Goal: Task Accomplishment & Management: Use online tool/utility

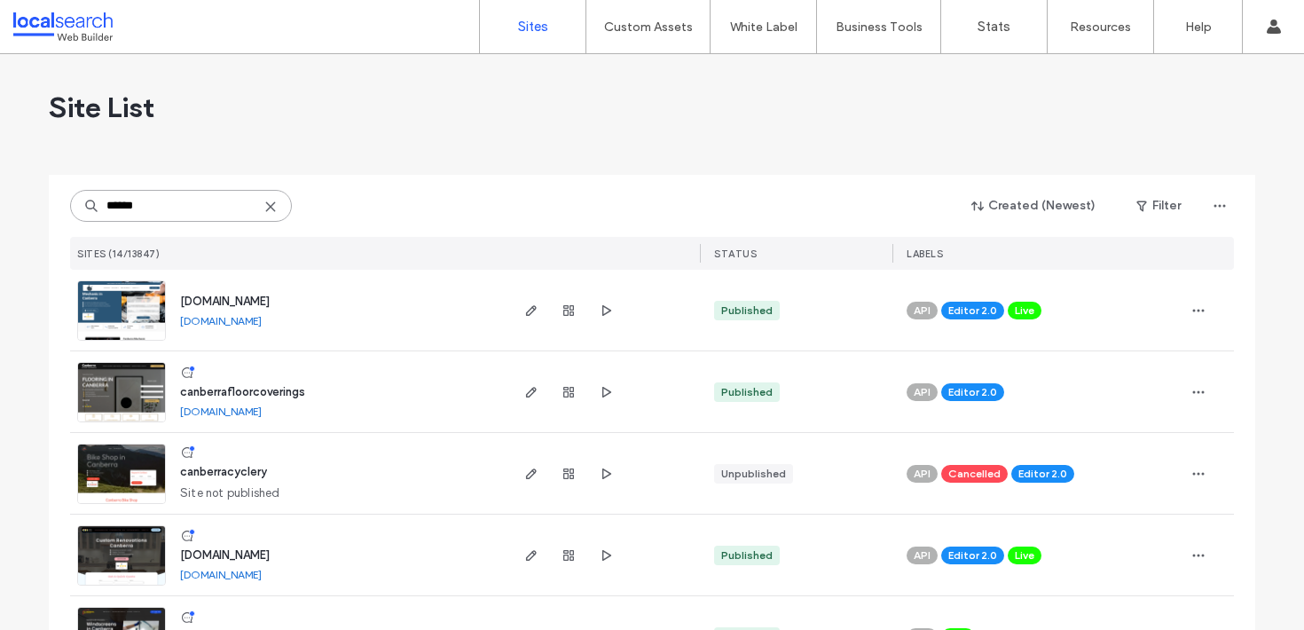
click at [222, 219] on input "******" at bounding box center [181, 206] width 222 height 32
click at [221, 218] on input "******" at bounding box center [181, 206] width 222 height 32
click at [221, 215] on input "******" at bounding box center [181, 206] width 222 height 32
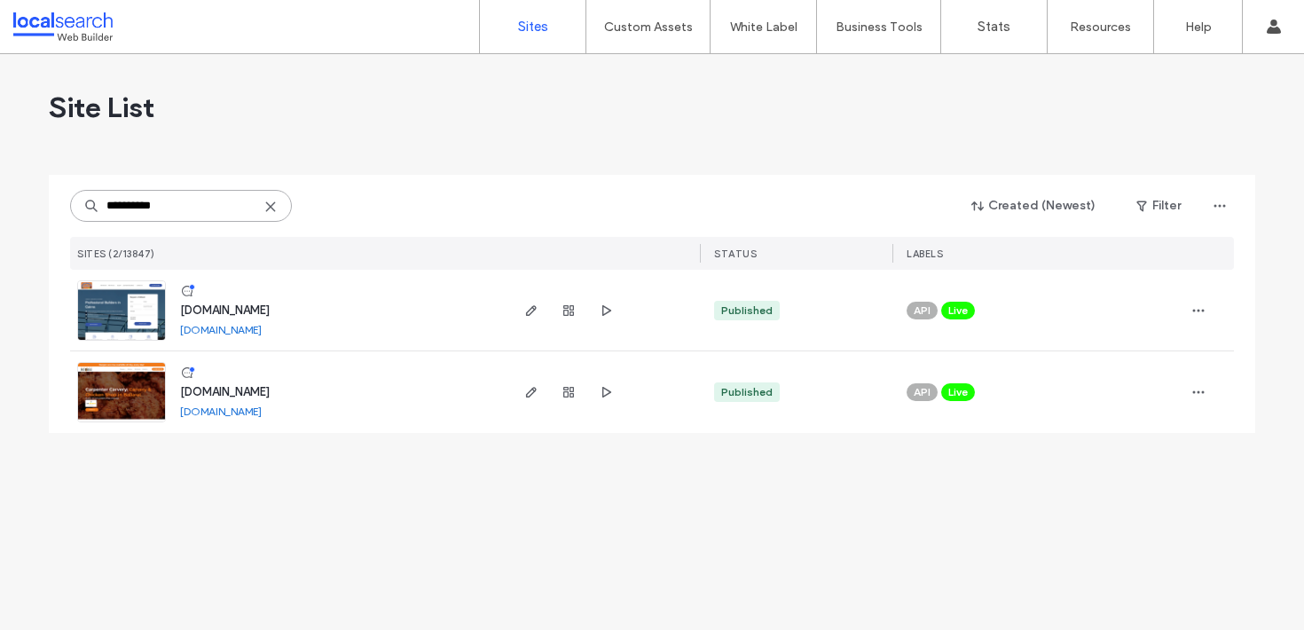
type input "**********"
click at [270, 389] on span "www.carpentercarvery.com.au" at bounding box center [225, 391] width 90 height 13
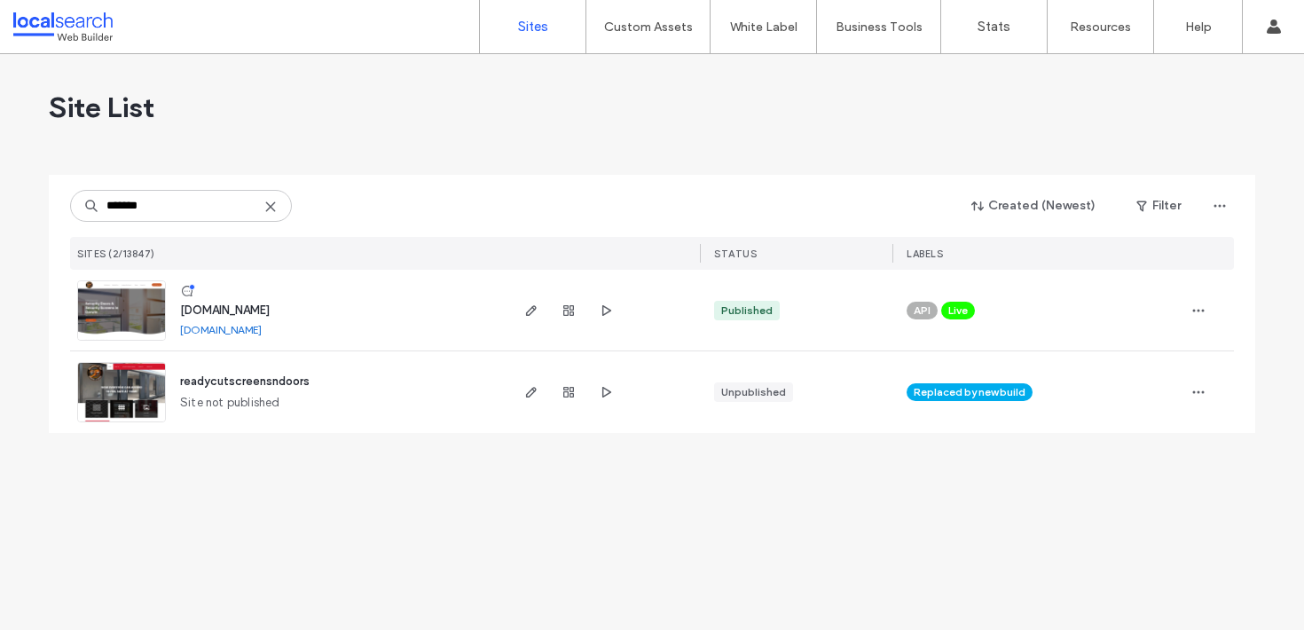
type input "*******"
click at [270, 306] on span "www.ntreadycut.com.au" at bounding box center [225, 309] width 90 height 13
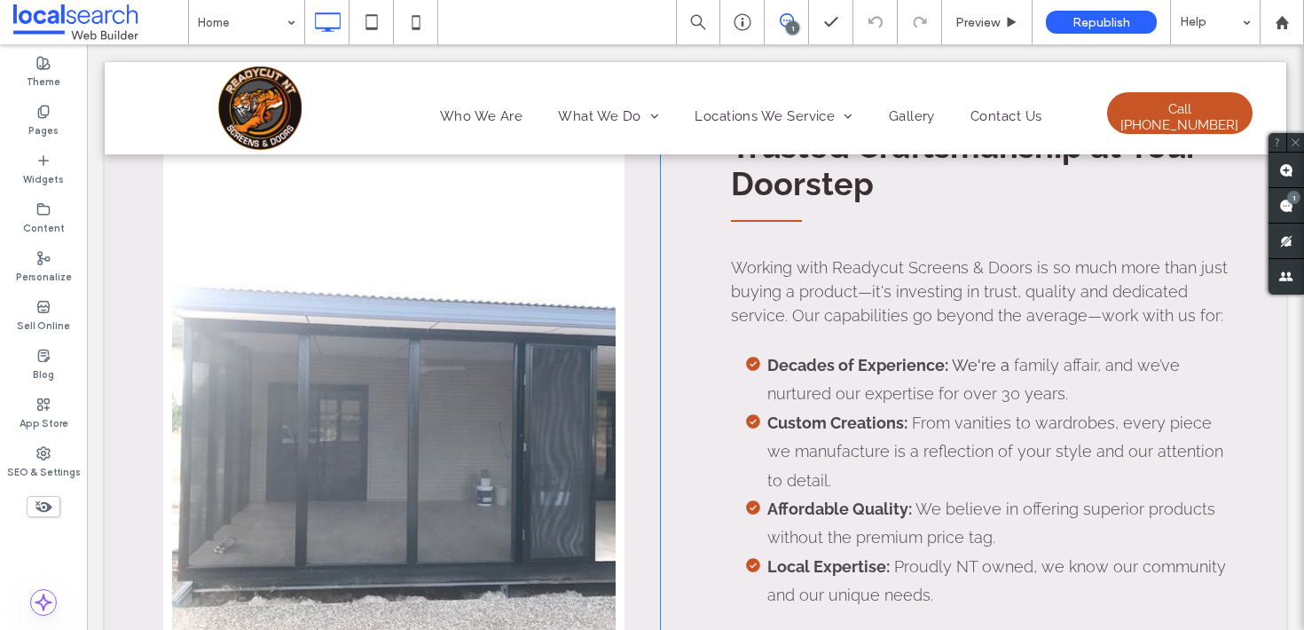
scroll to position [2240, 0]
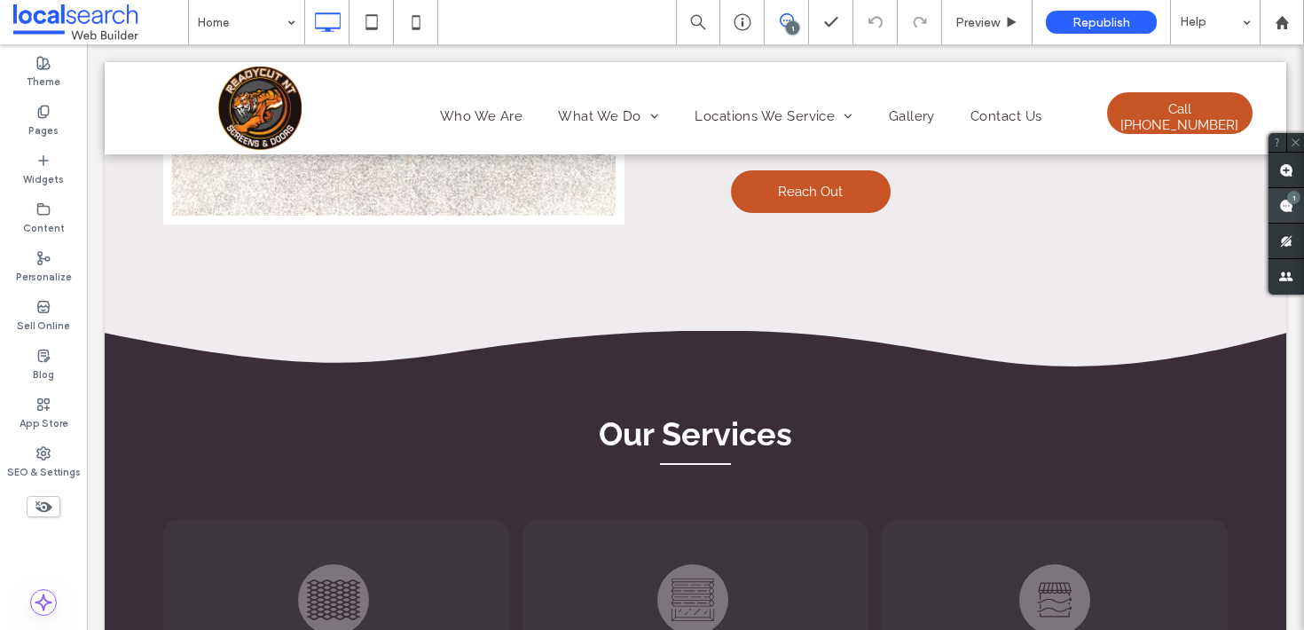
click at [1291, 200] on div "1" at bounding box center [1293, 197] width 13 height 13
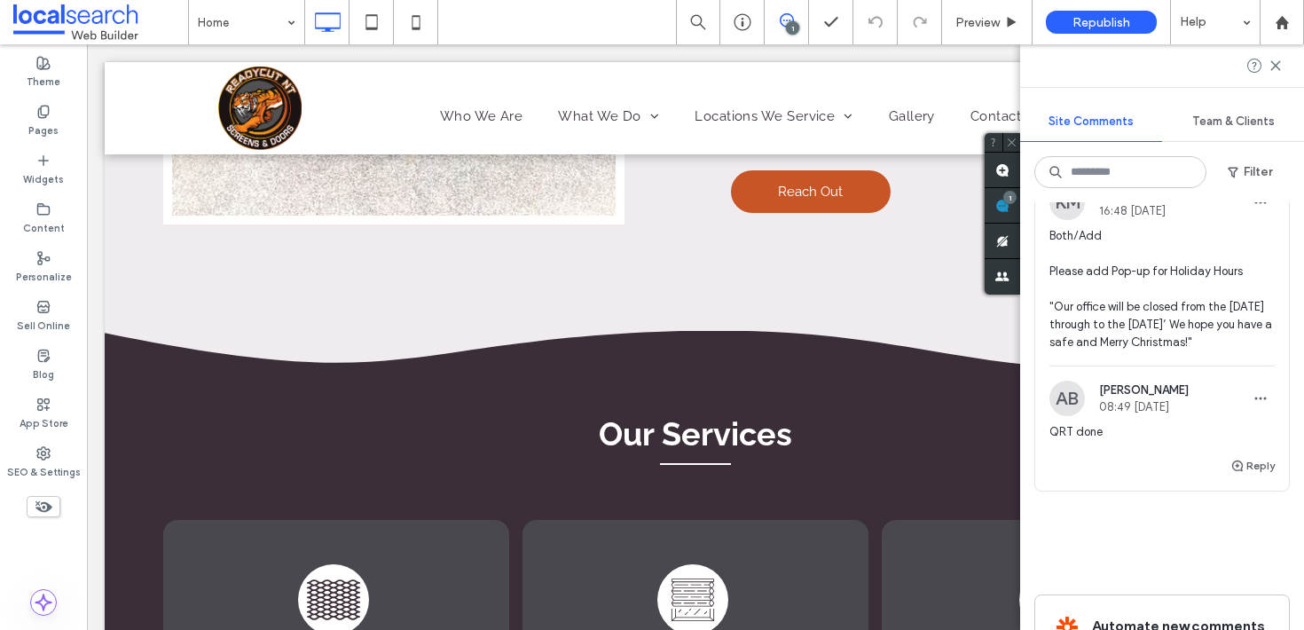
scroll to position [0, 0]
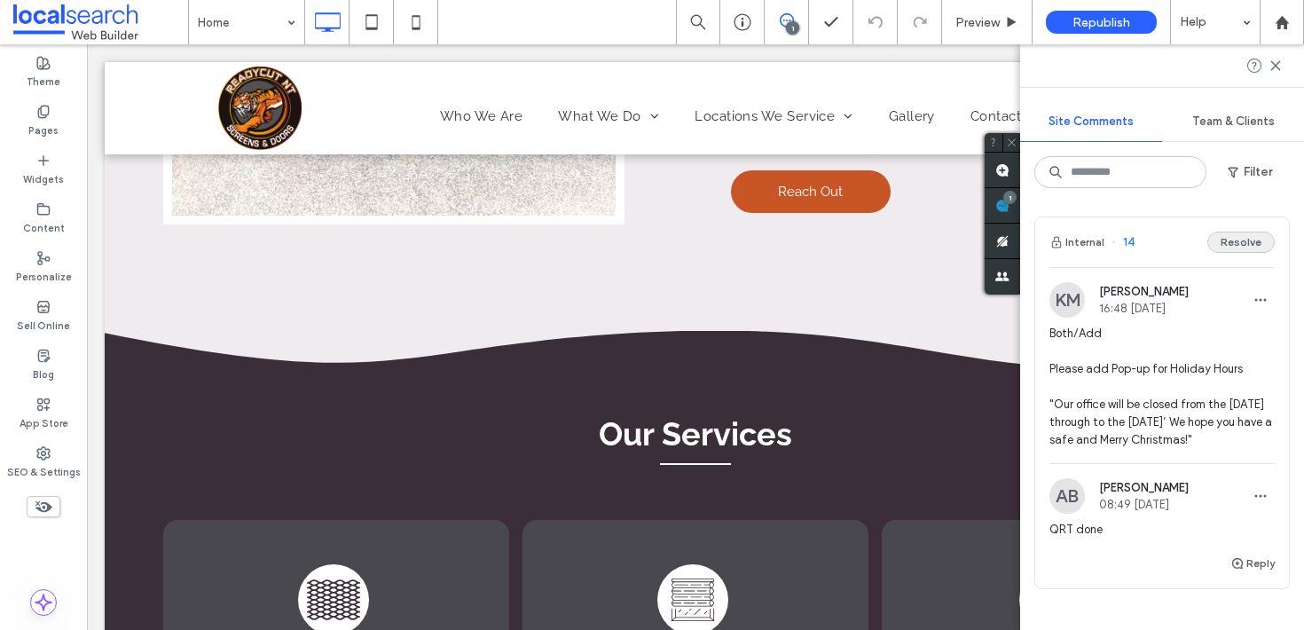
click at [1216, 244] on button "Resolve" at bounding box center [1240, 241] width 67 height 21
click at [1274, 65] on use at bounding box center [1275, 65] width 8 height 8
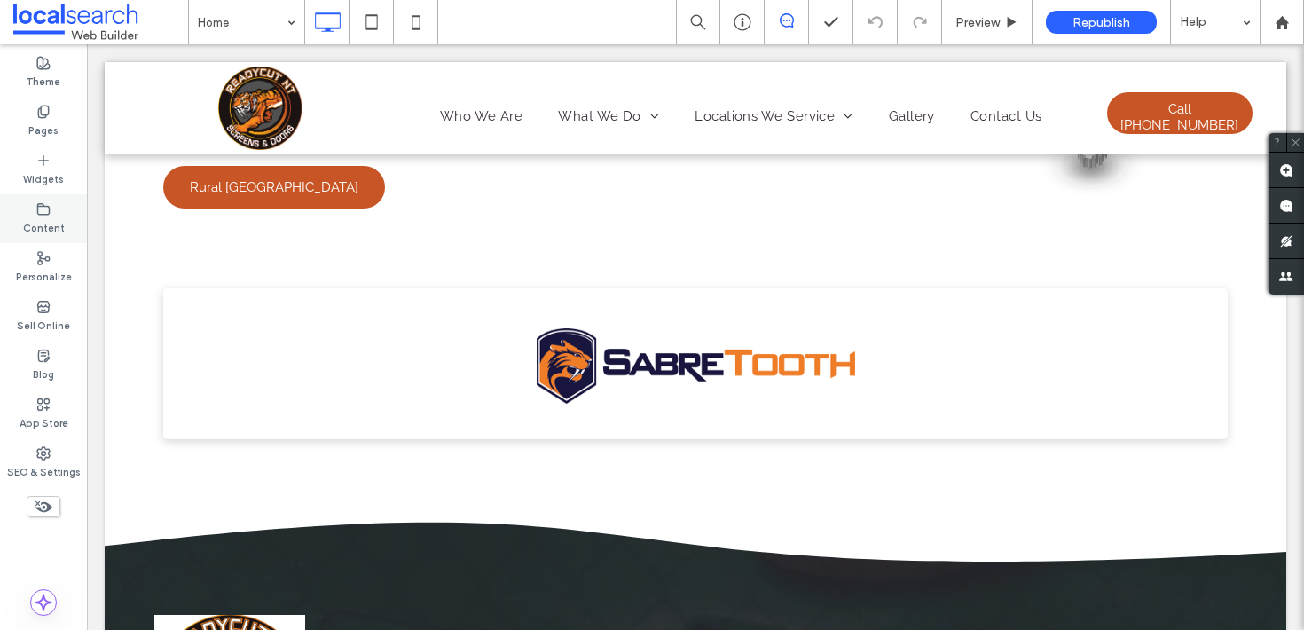
scroll to position [3923, 0]
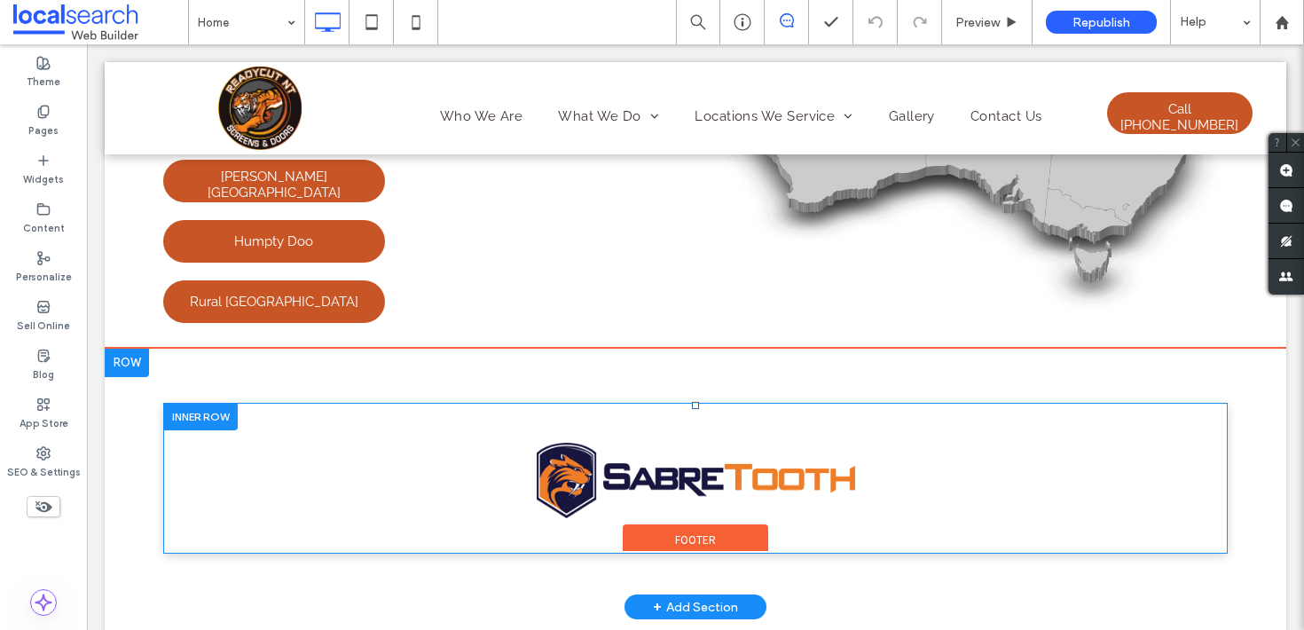
click at [393, 438] on div "Click To Paste" at bounding box center [695, 491] width 1064 height 106
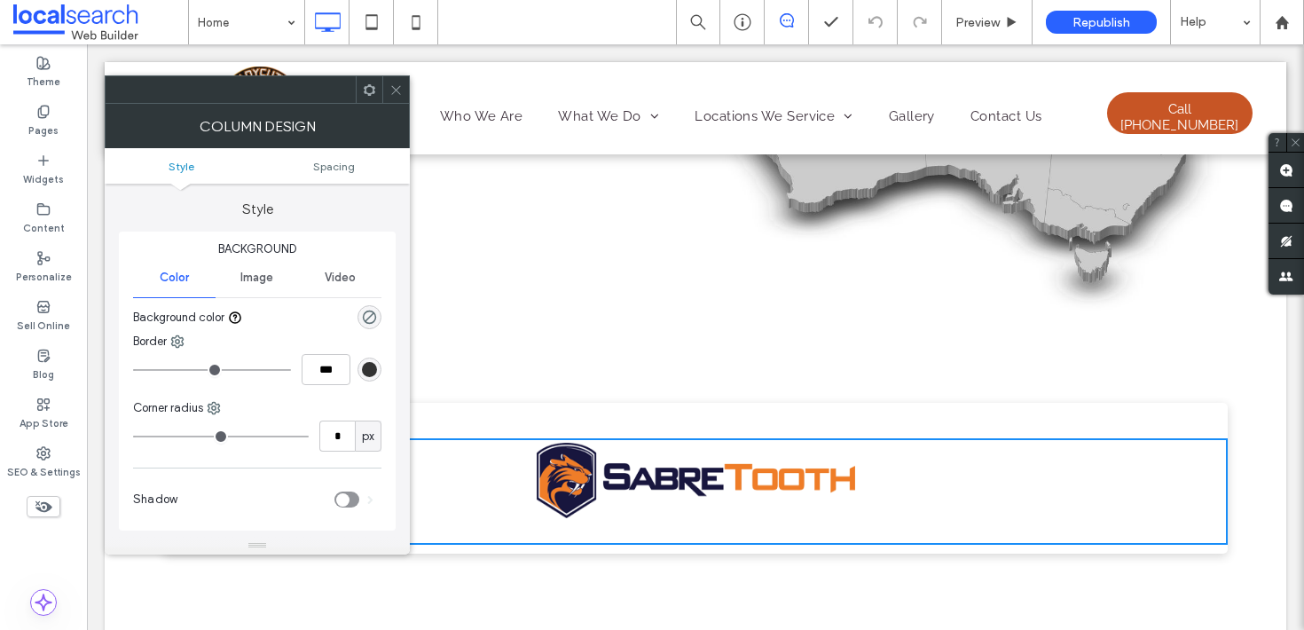
click at [397, 100] on span at bounding box center [395, 89] width 13 height 27
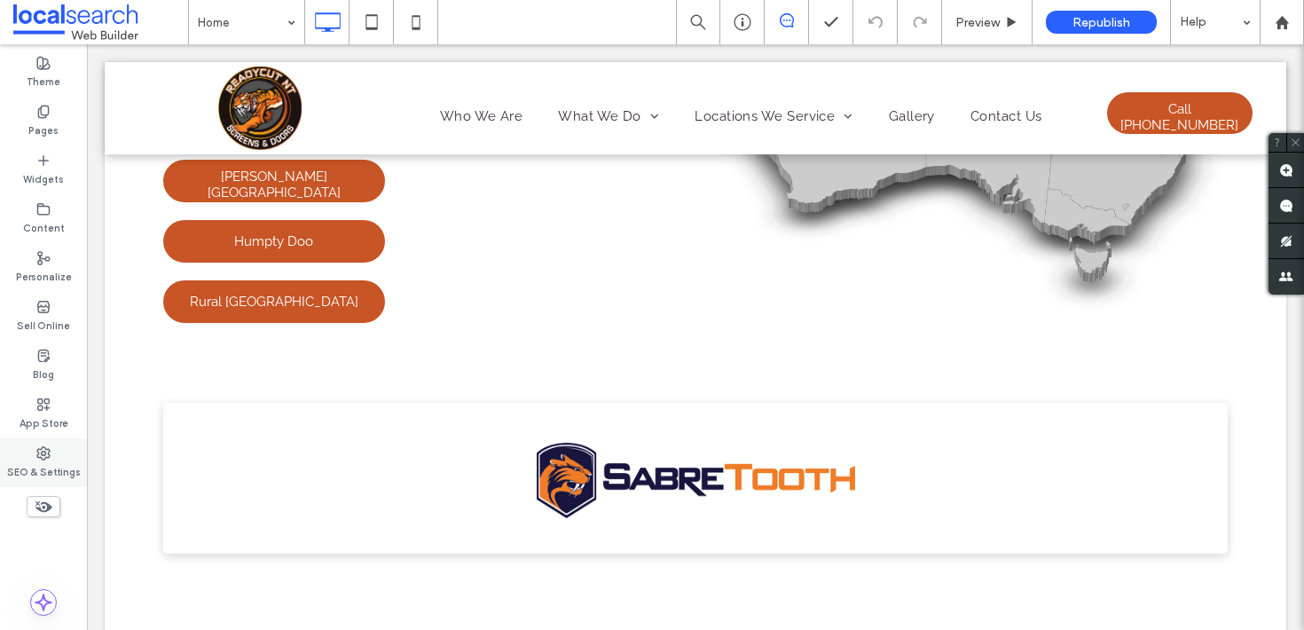
click at [56, 450] on div "SEO & Settings" at bounding box center [43, 462] width 87 height 49
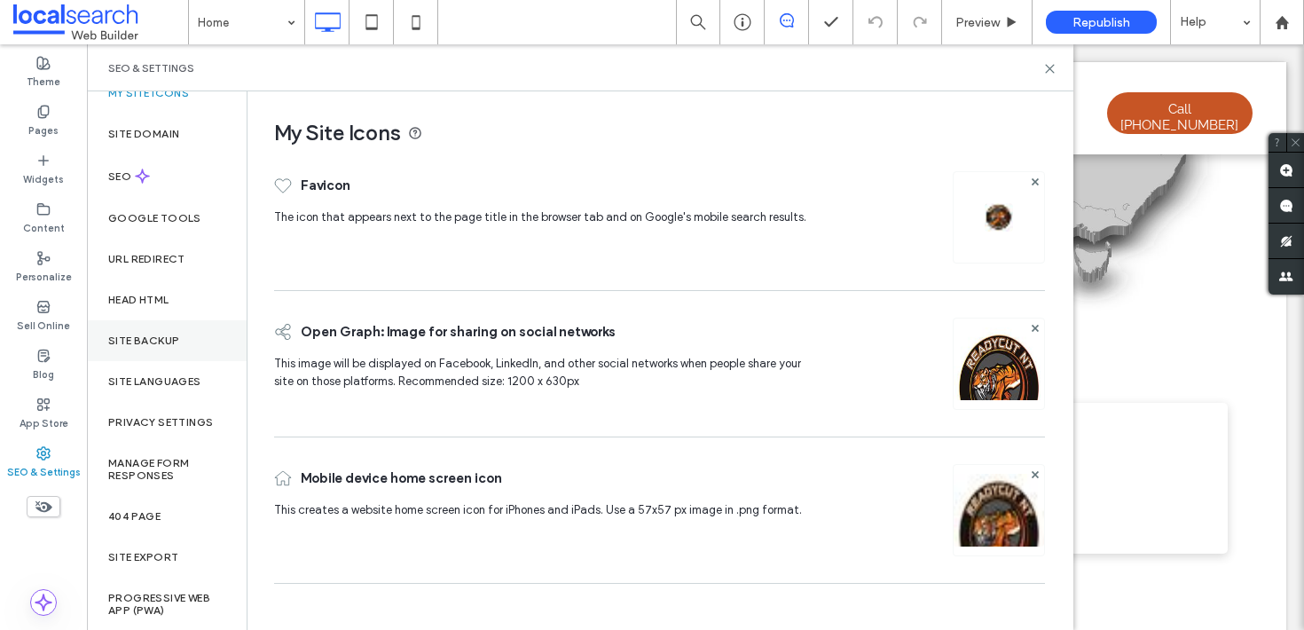
scroll to position [20, 0]
click at [150, 339] on label "Site Backup" at bounding box center [143, 339] width 71 height 12
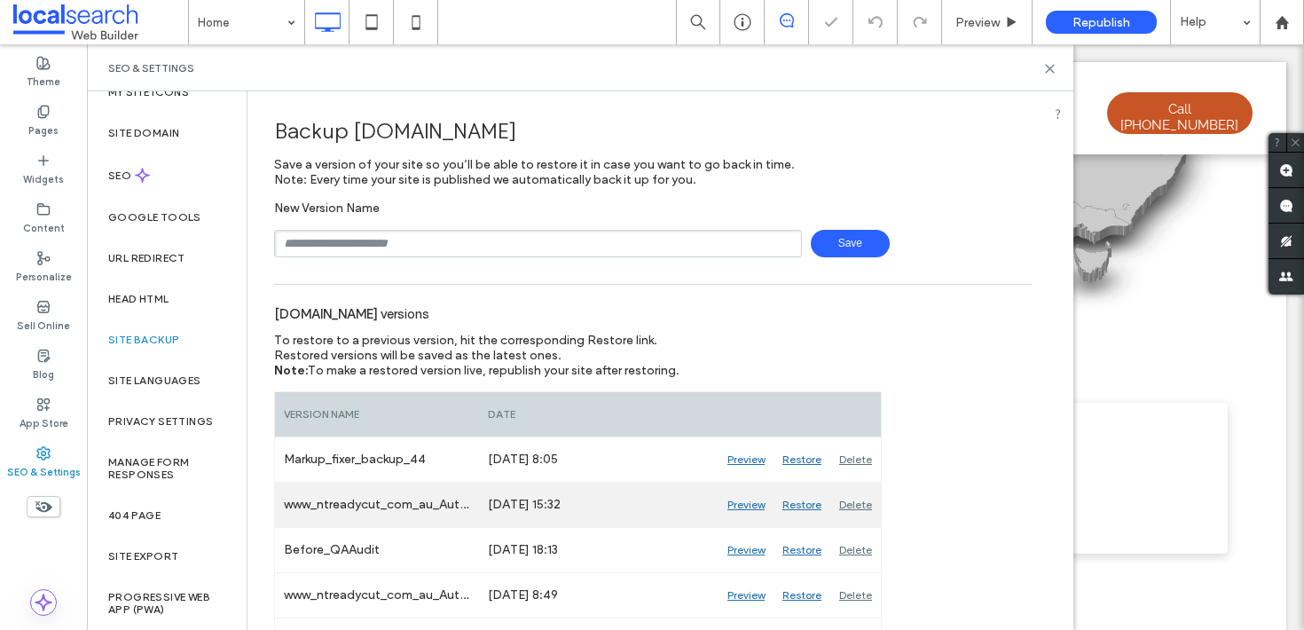
click at [384, 506] on div "www_ntreadycut_com_au_Auto_43" at bounding box center [377, 504] width 204 height 44
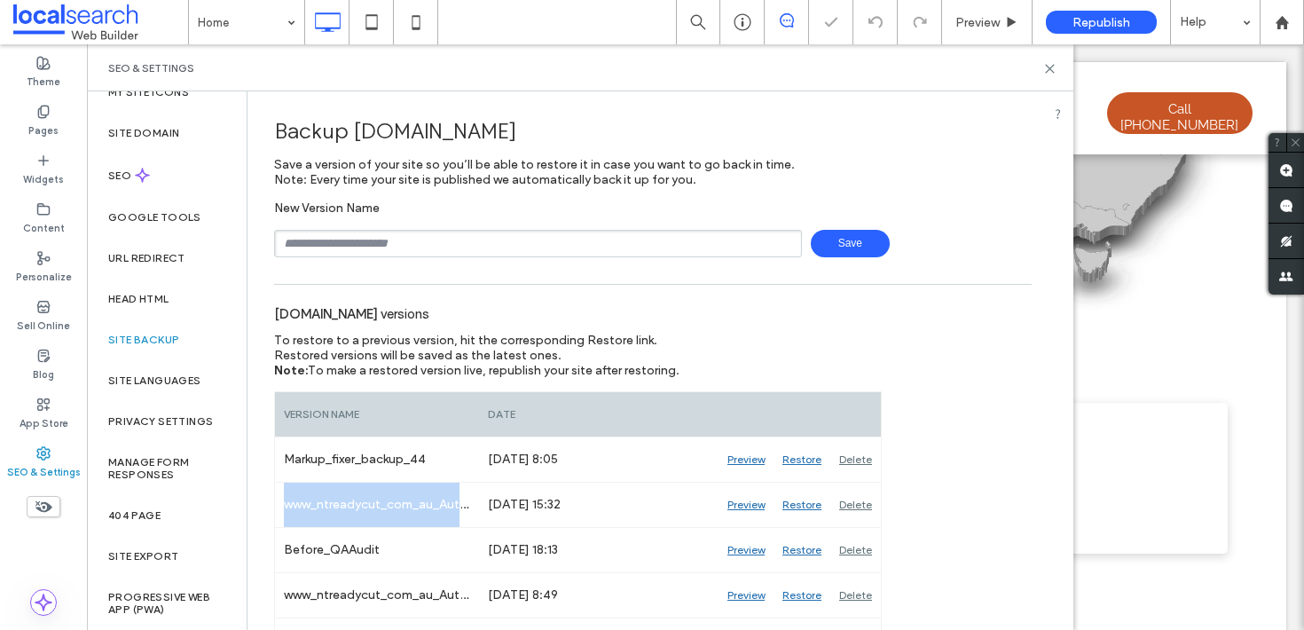
copy div "www_ntreadycut_com_au_Auto_43"
click at [515, 242] on input "text" at bounding box center [538, 243] width 528 height 27
paste input "**********"
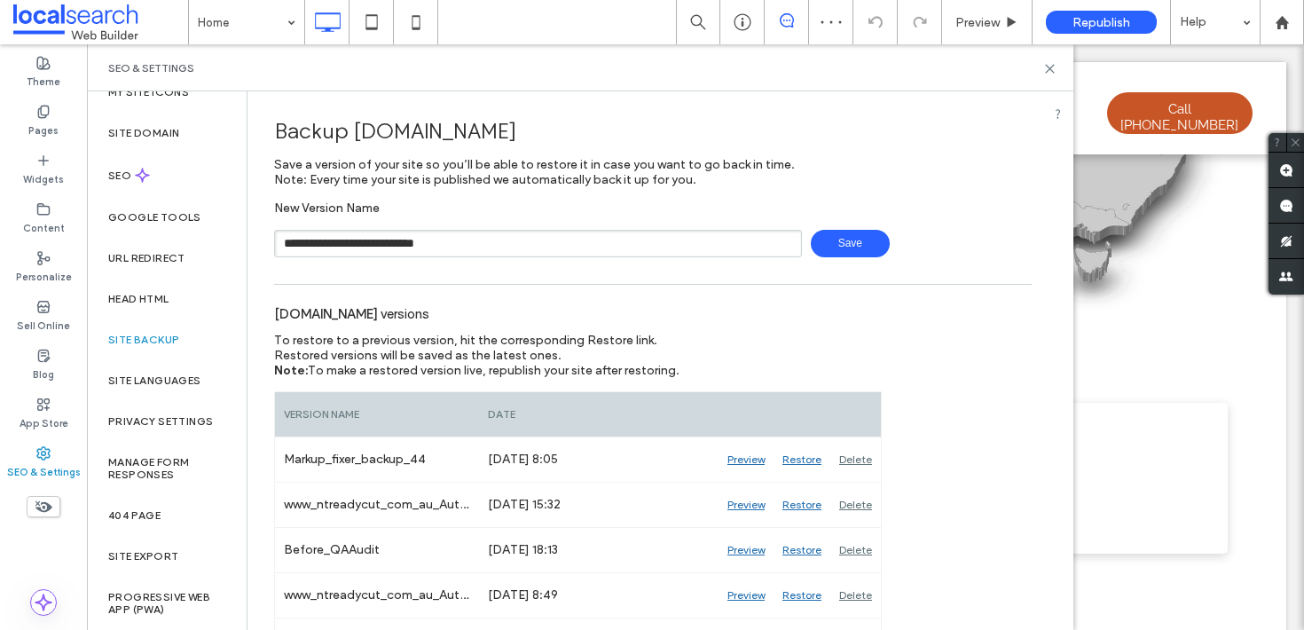
type input "**********"
click at [835, 244] on span "Save" at bounding box center [850, 243] width 79 height 27
click at [1047, 70] on use at bounding box center [1050, 69] width 8 height 8
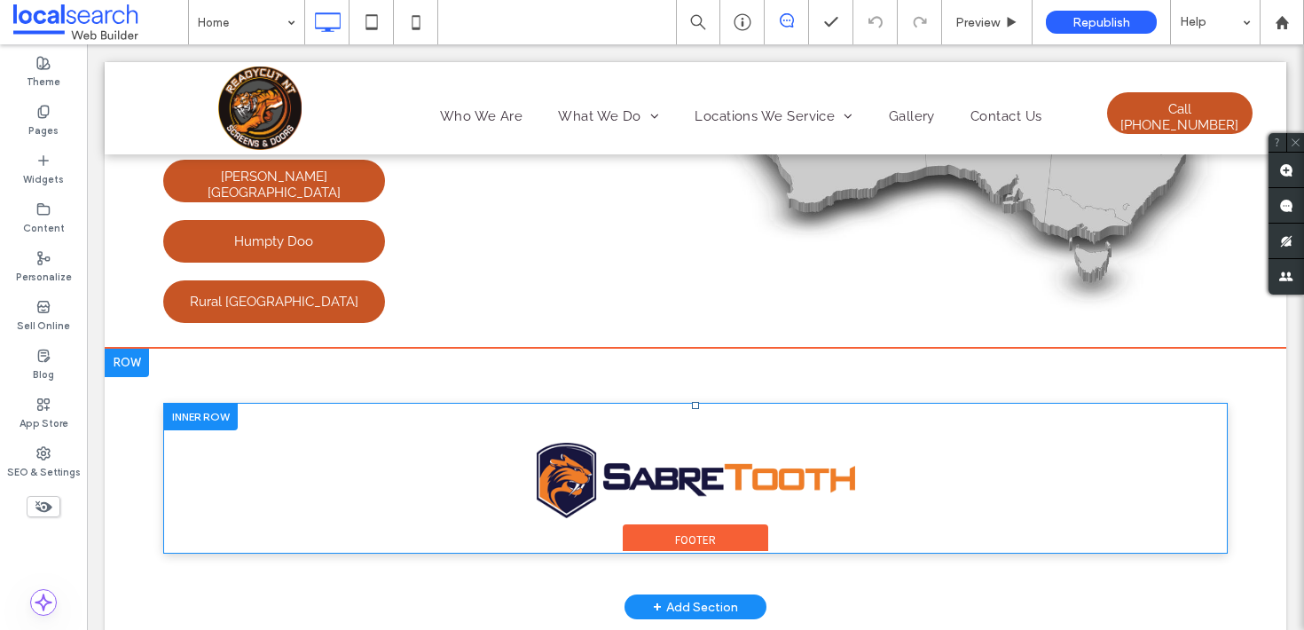
click at [196, 403] on div at bounding box center [200, 416] width 74 height 27
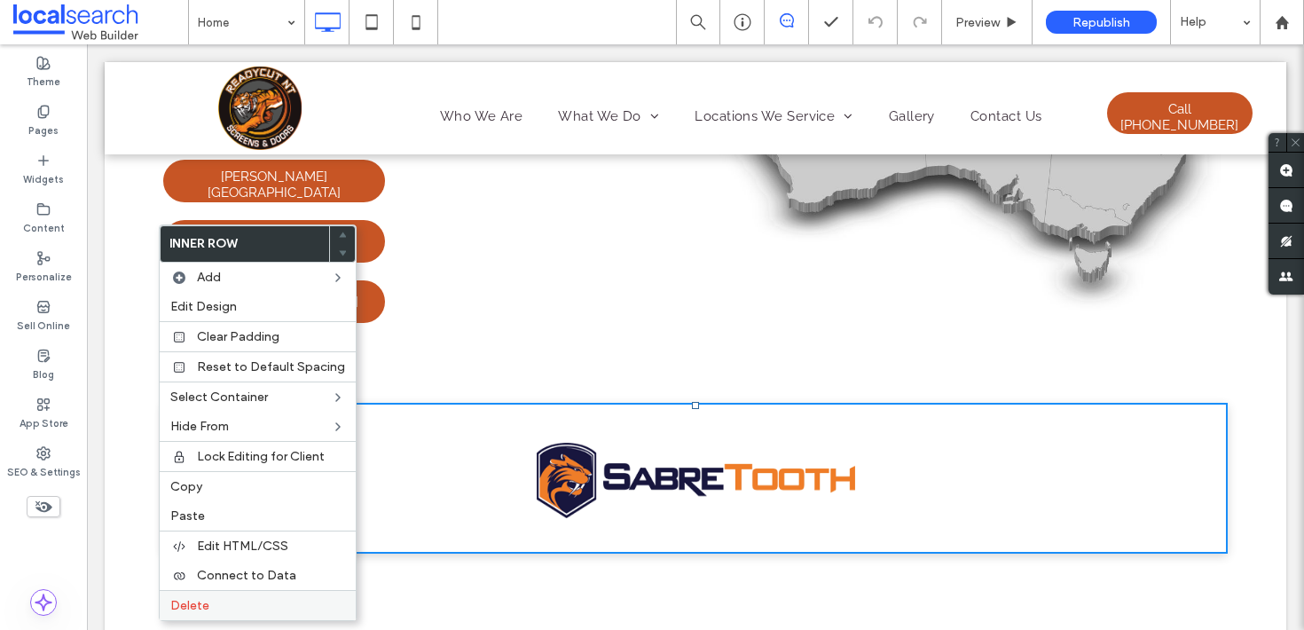
click at [247, 614] on div "Delete" at bounding box center [258, 605] width 196 height 30
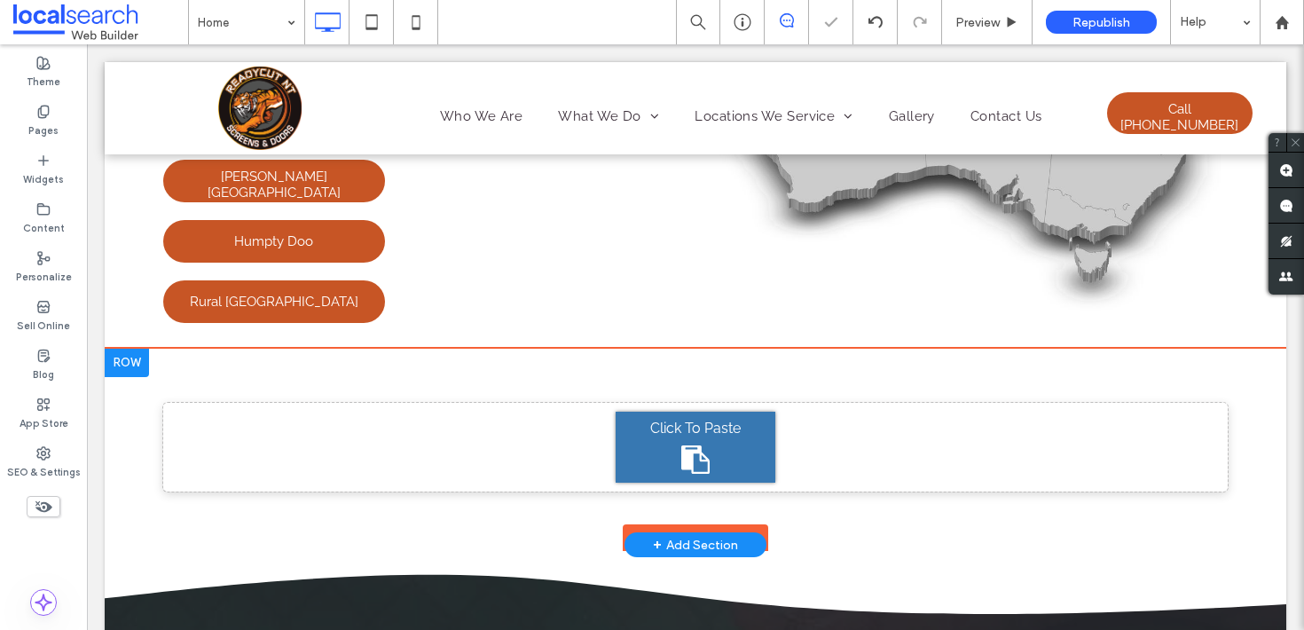
click at [422, 403] on div "Click To Paste" at bounding box center [695, 447] width 1064 height 89
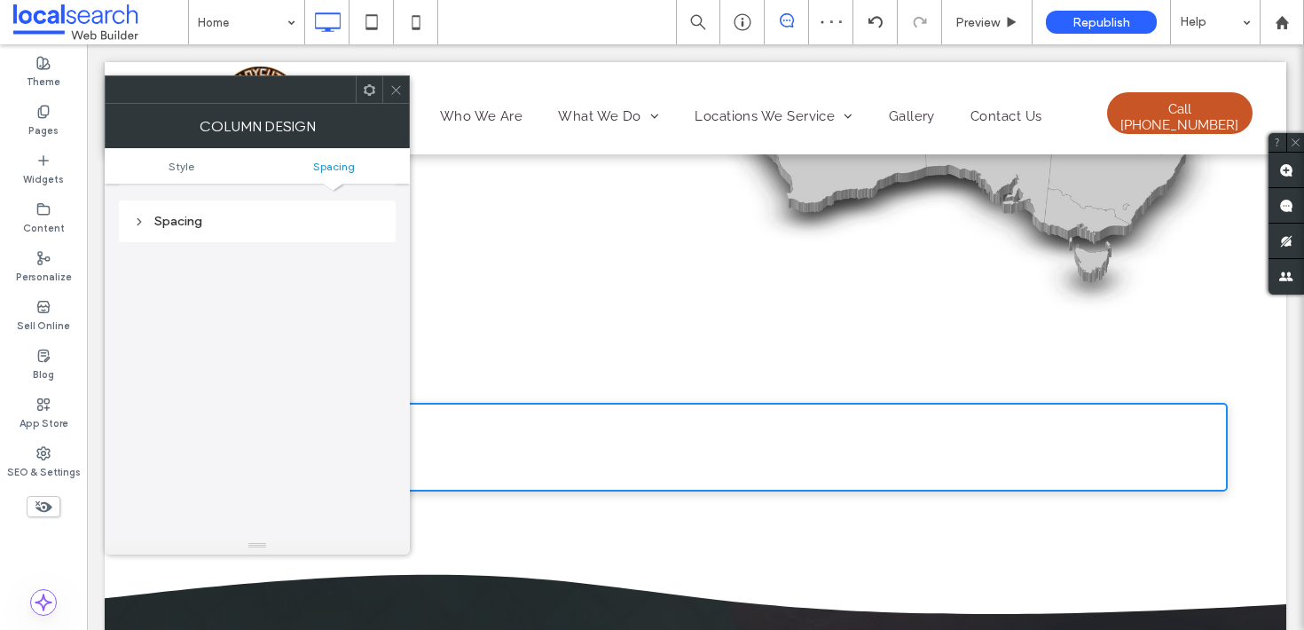
scroll to position [347, 0]
click at [405, 91] on div at bounding box center [395, 89] width 27 height 27
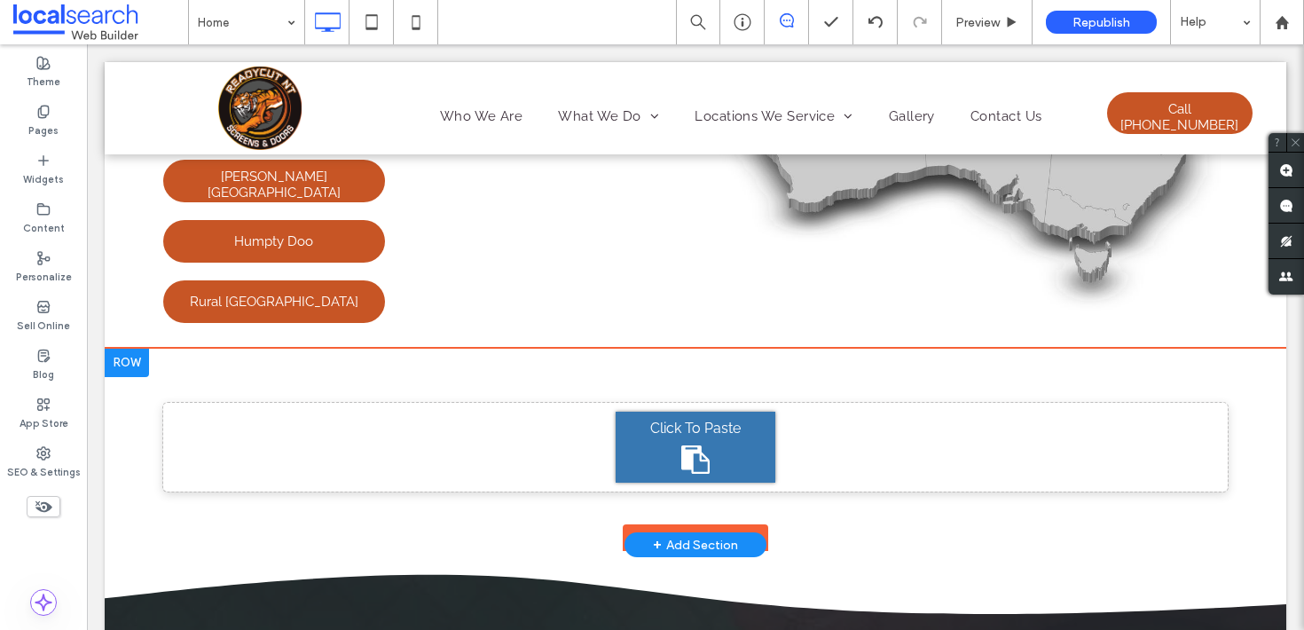
click at [876, 403] on div "Click To Paste" at bounding box center [695, 447] width 1064 height 89
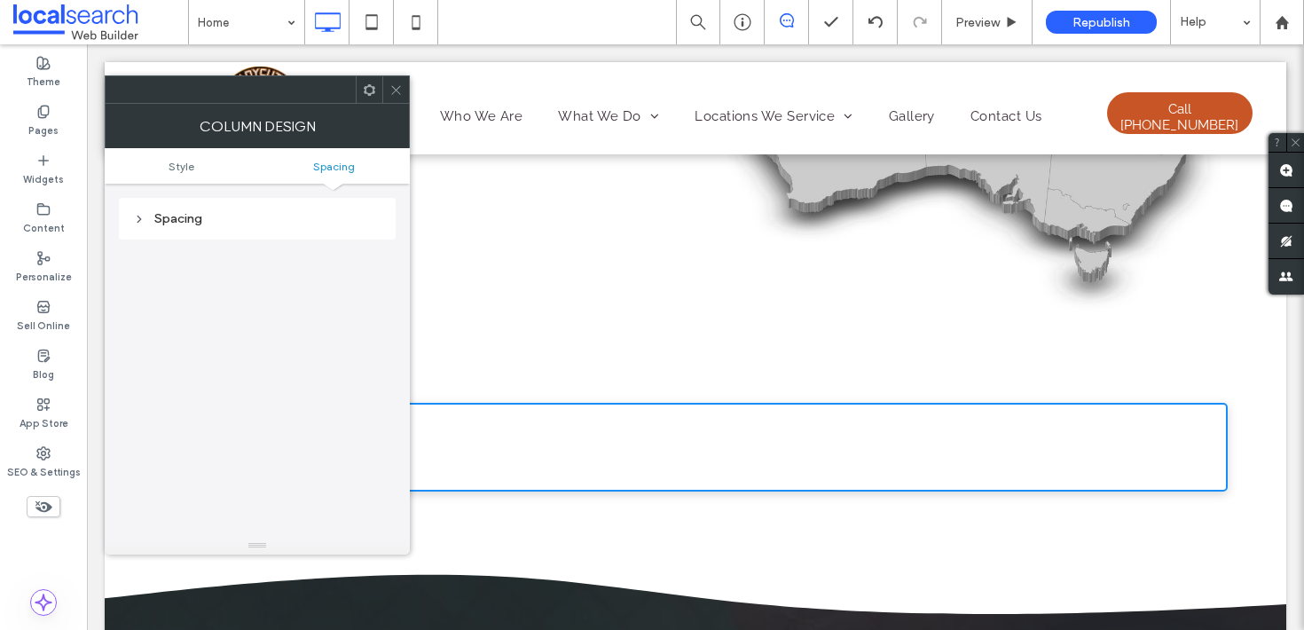
click at [395, 104] on div "Column Design" at bounding box center [257, 126] width 305 height 44
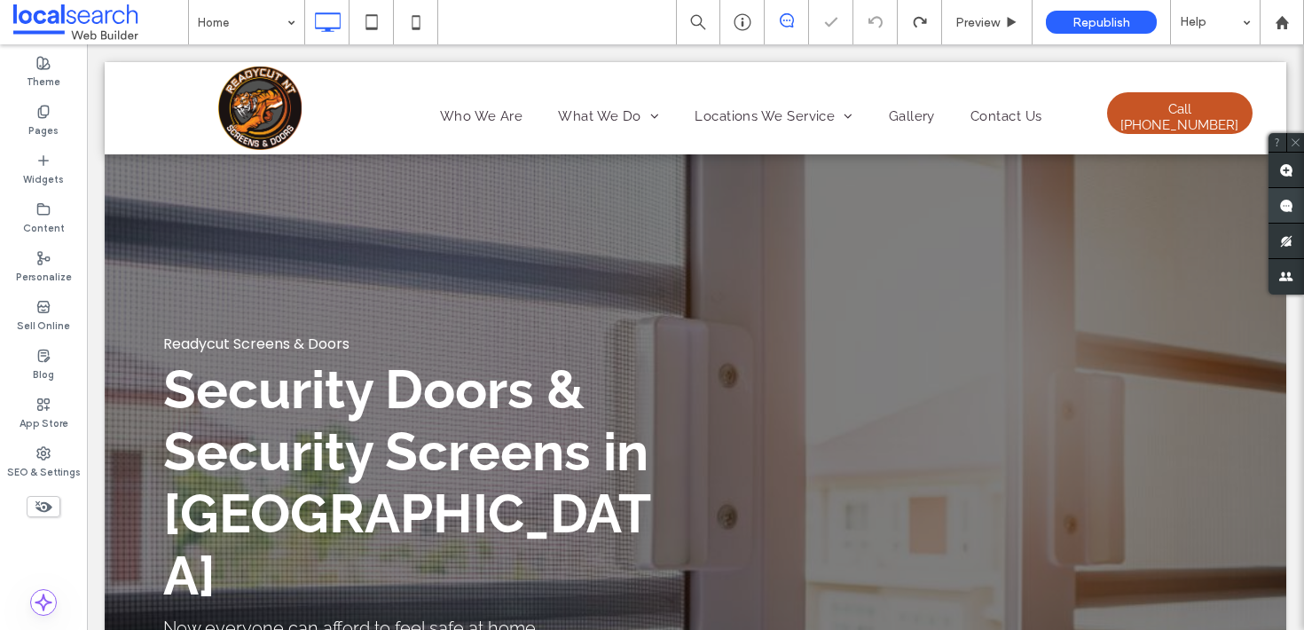
scroll to position [0, 0]
click at [1279, 163] on use at bounding box center [1286, 170] width 14 height 14
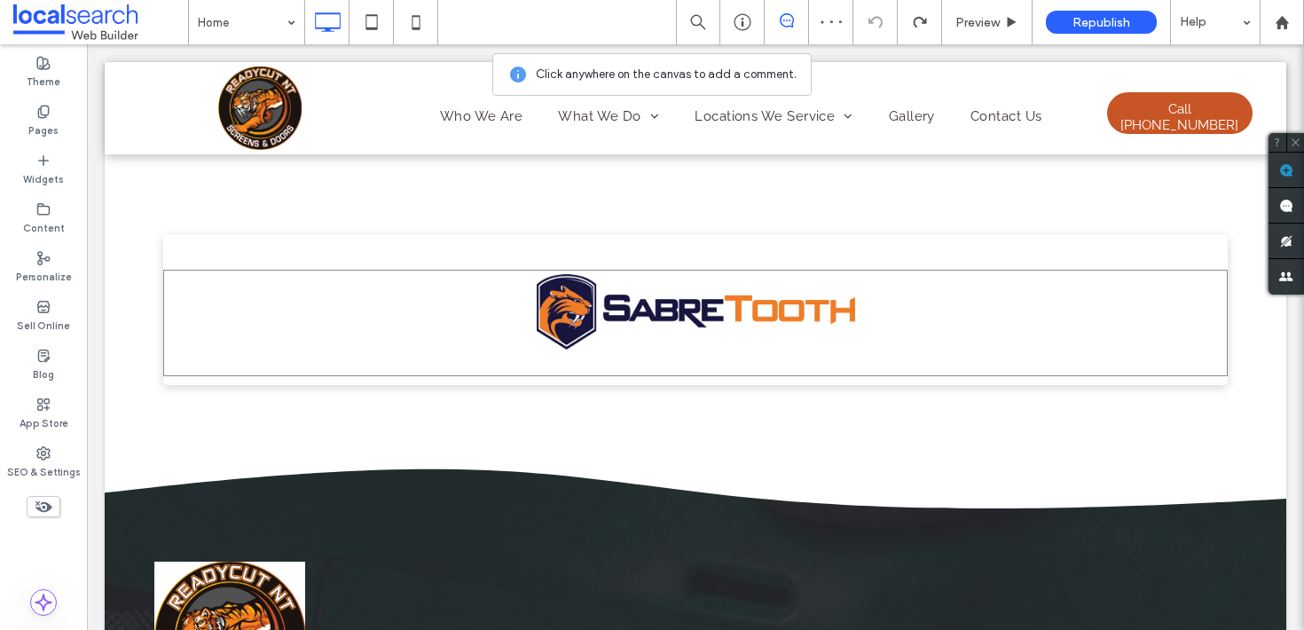
scroll to position [4078, 0]
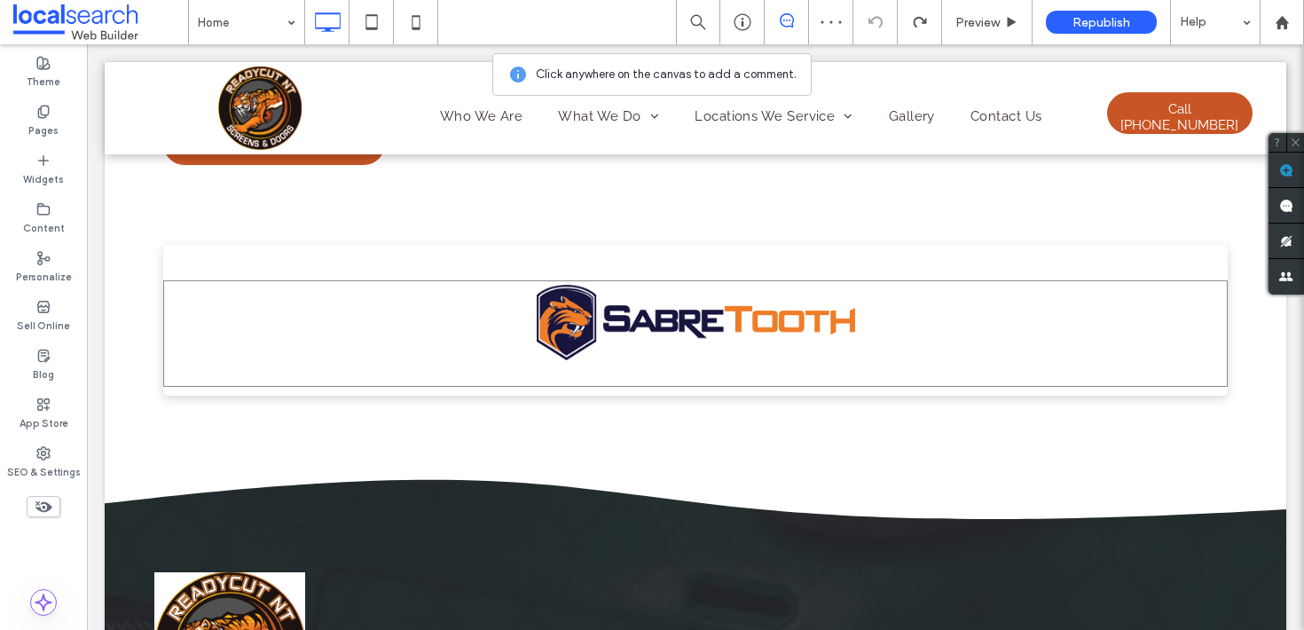
click at [762, 285] on img at bounding box center [696, 322] width 318 height 75
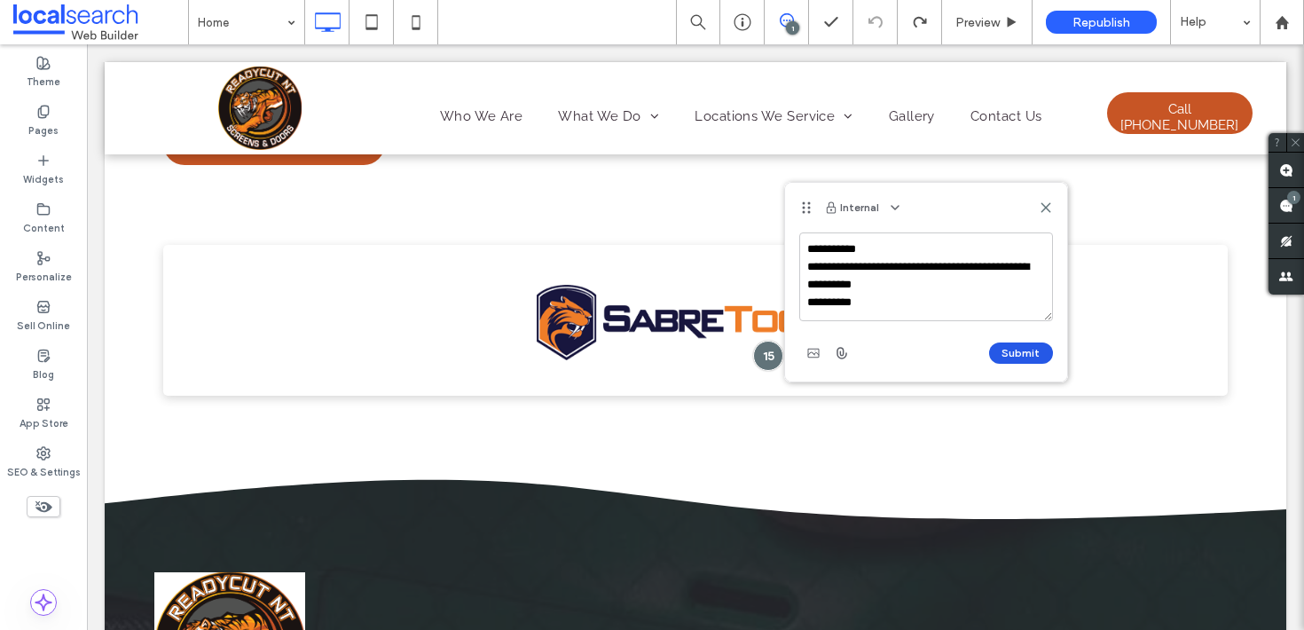
type textarea "**********"
click at [1017, 351] on button "Submit" at bounding box center [1021, 352] width 64 height 21
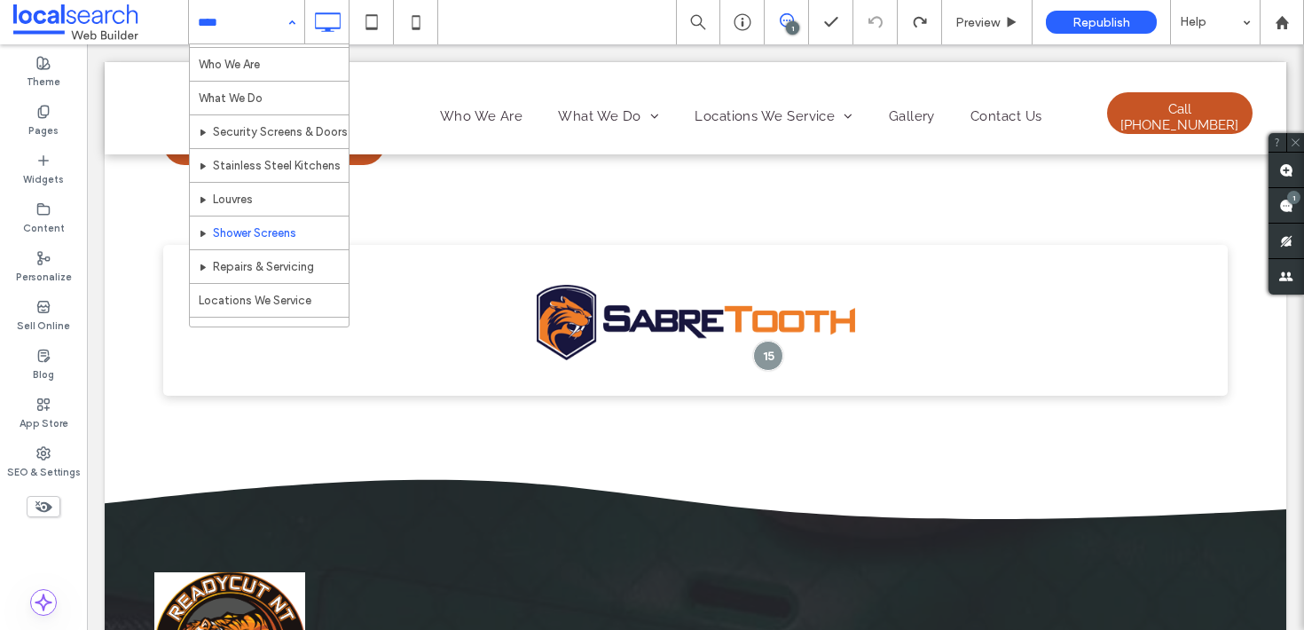
scroll to position [30, 0]
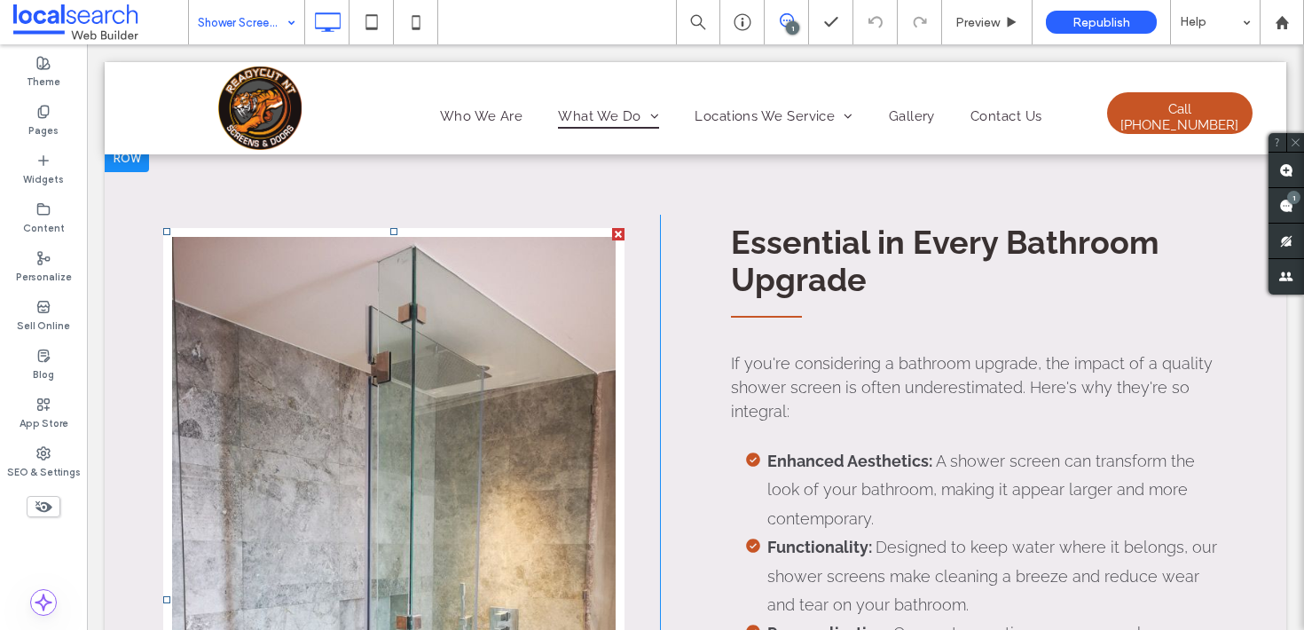
scroll to position [1292, 0]
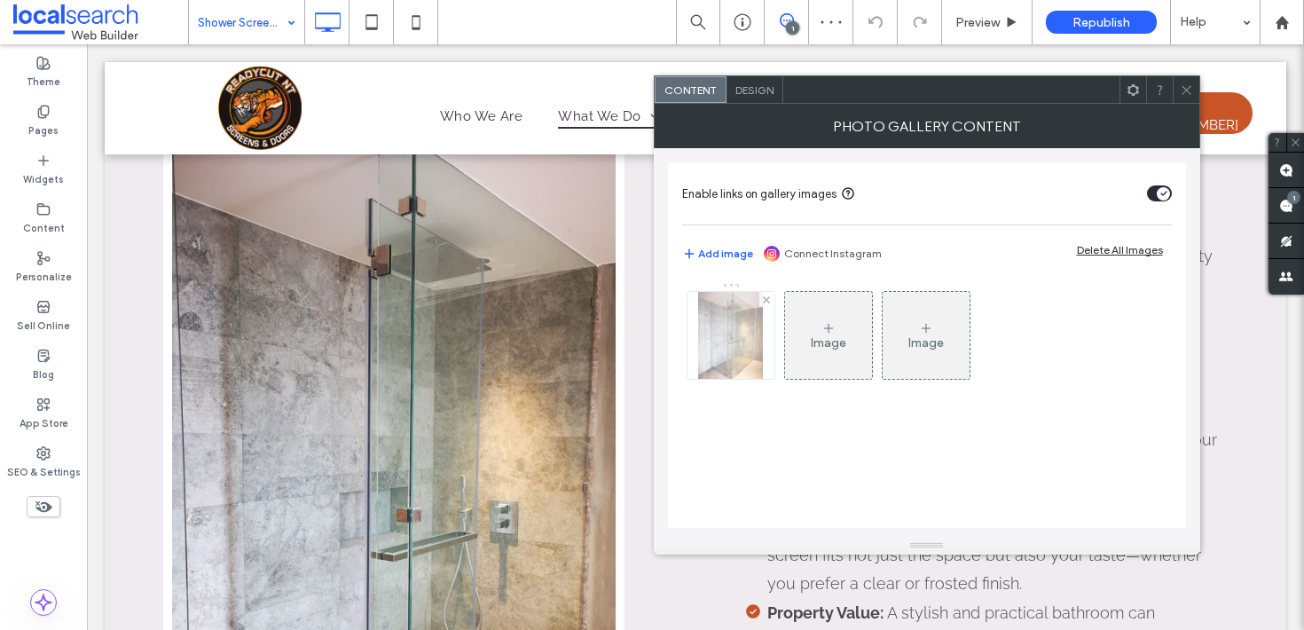
click at [723, 344] on div at bounding box center [730, 335] width 87 height 87
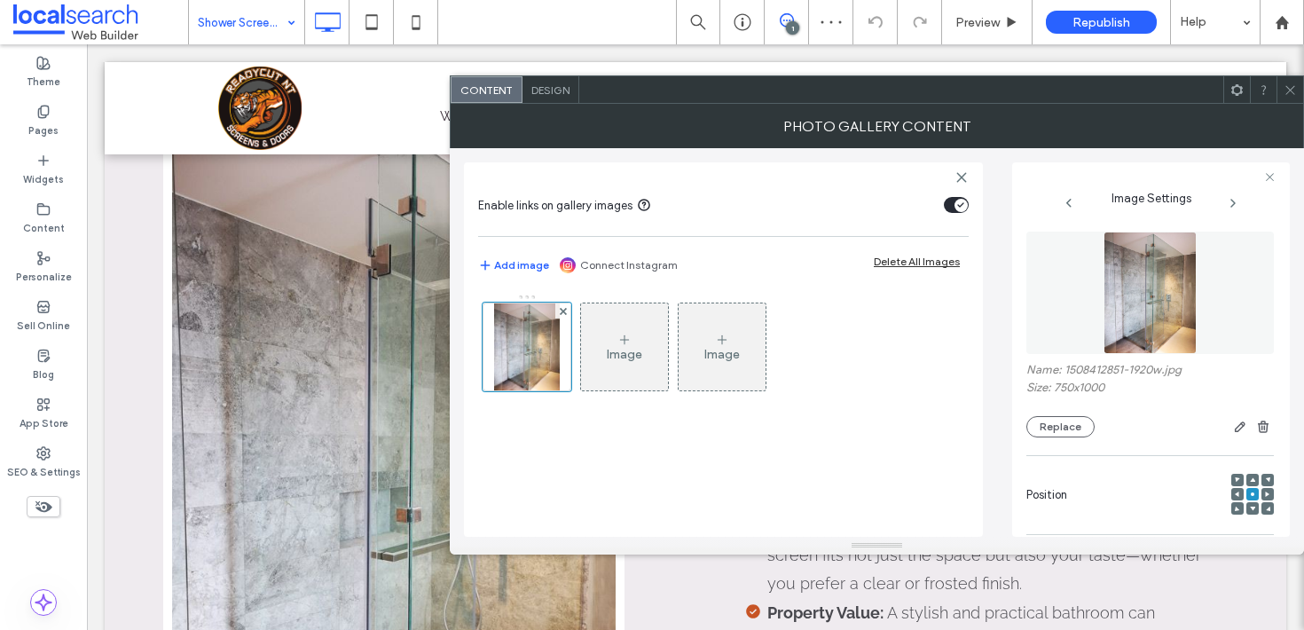
click at [1048, 417] on div "Name: 1508412851-1920w.jpg Size: 750x1000 Replace" at bounding box center [1149, 400] width 247 height 74
click at [1051, 421] on button "Replace" at bounding box center [1060, 426] width 68 height 21
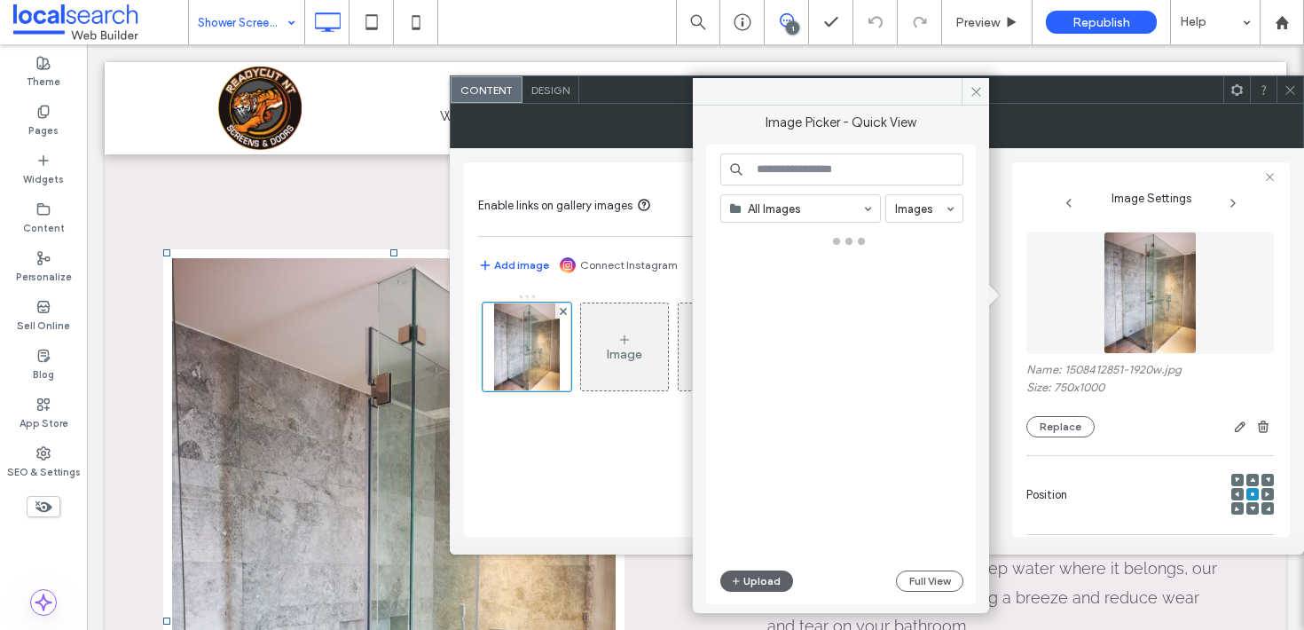
scroll to position [0, 0]
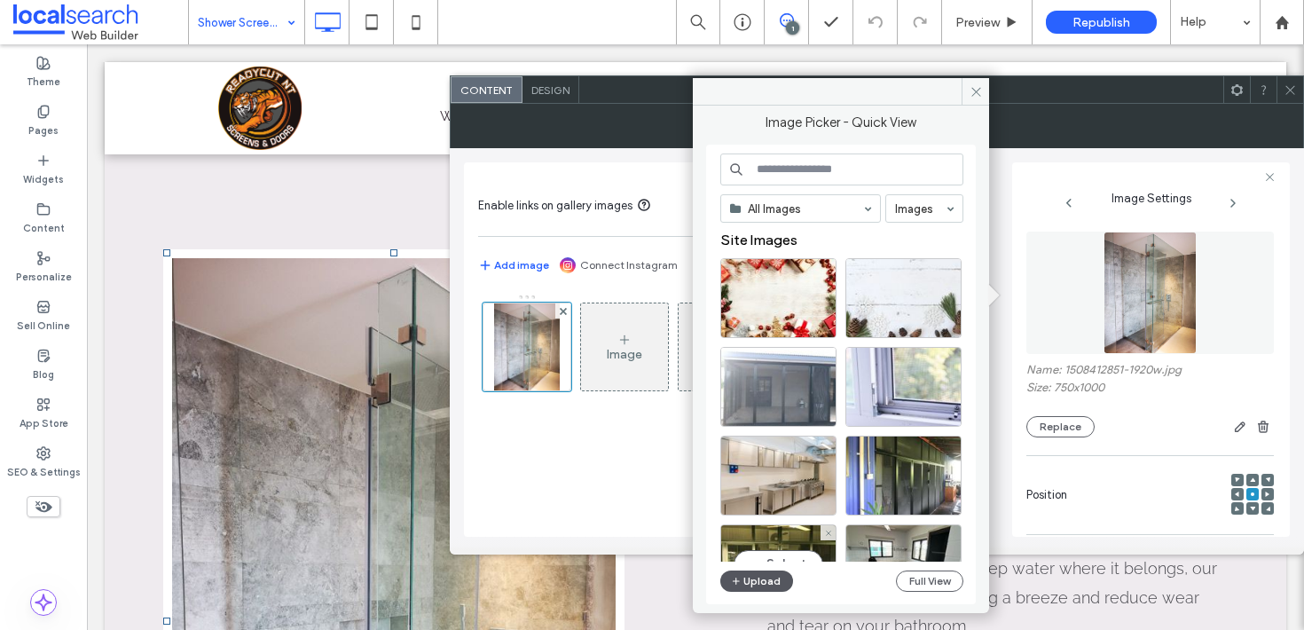
click at [746, 584] on button "Upload" at bounding box center [756, 580] width 73 height 21
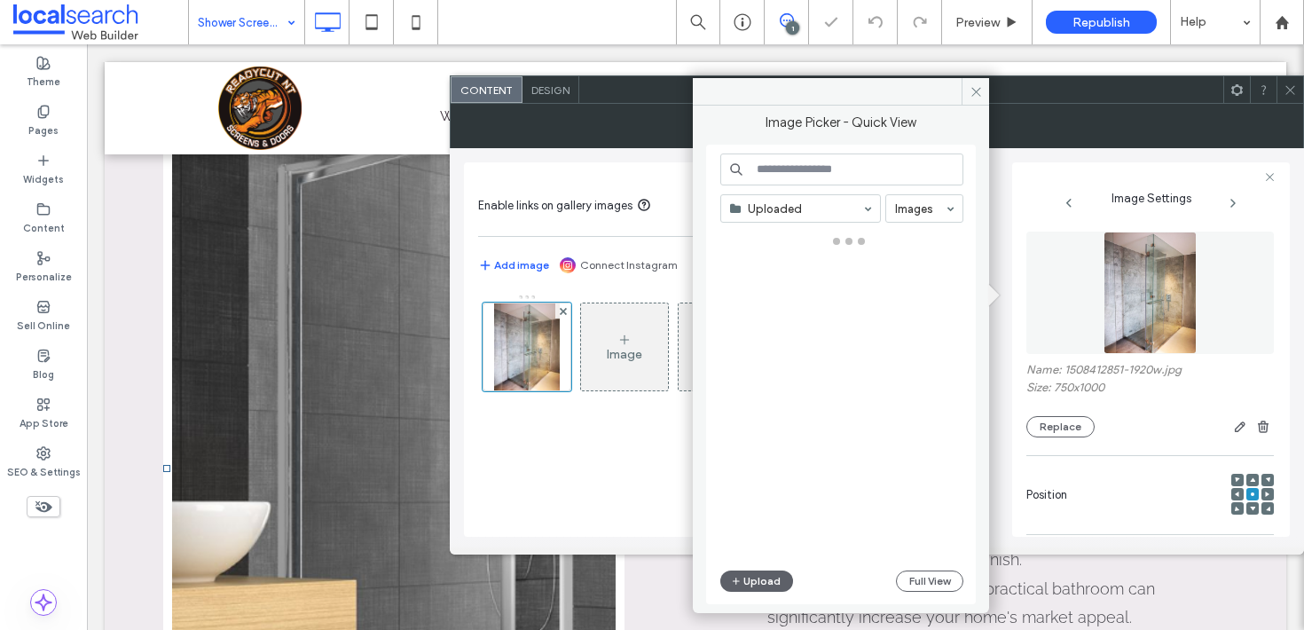
scroll to position [1512, 0]
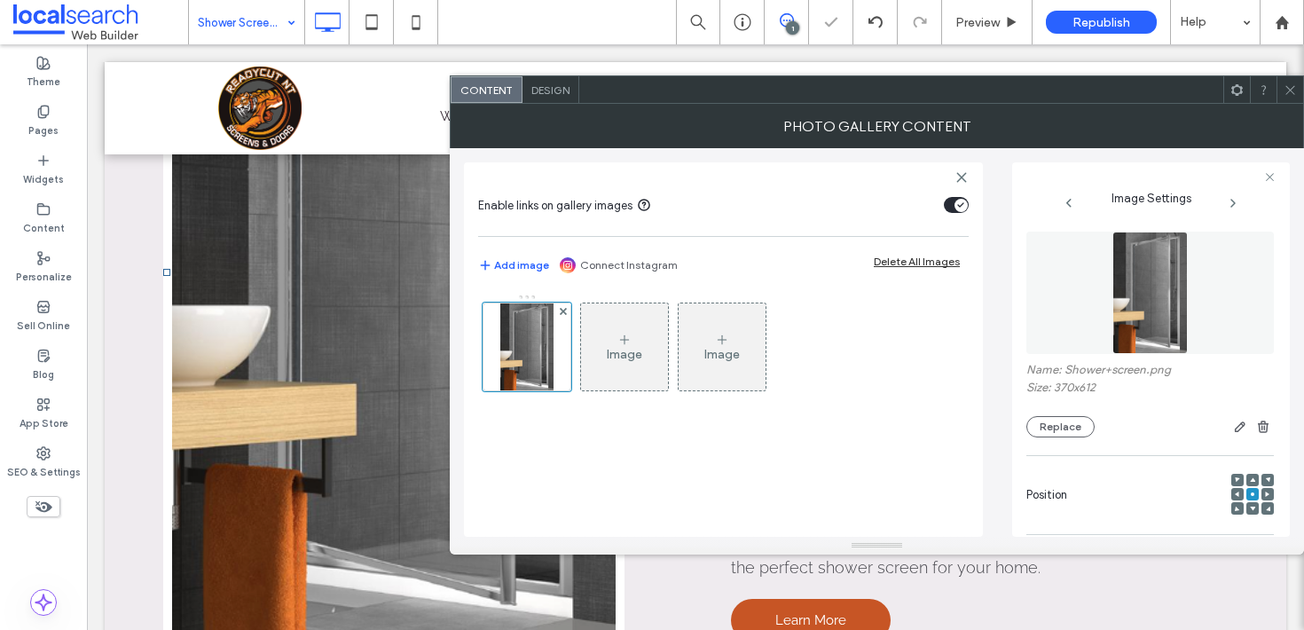
click at [1287, 96] on icon at bounding box center [1289, 89] width 13 height 13
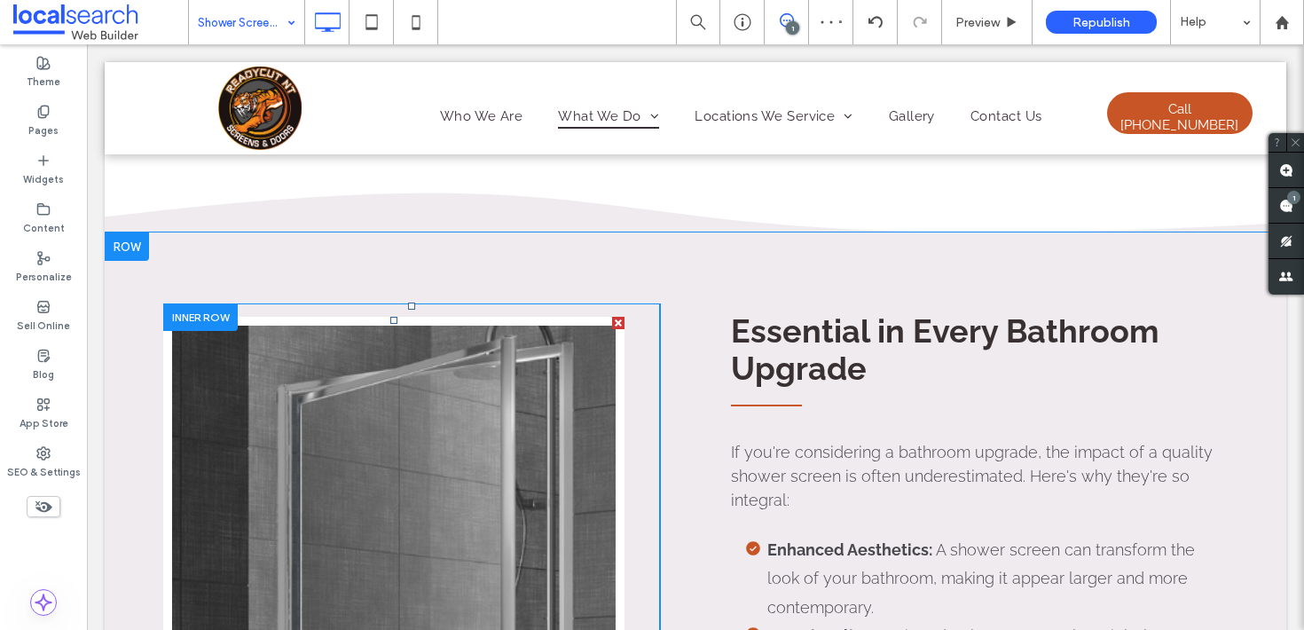
scroll to position [1252, 0]
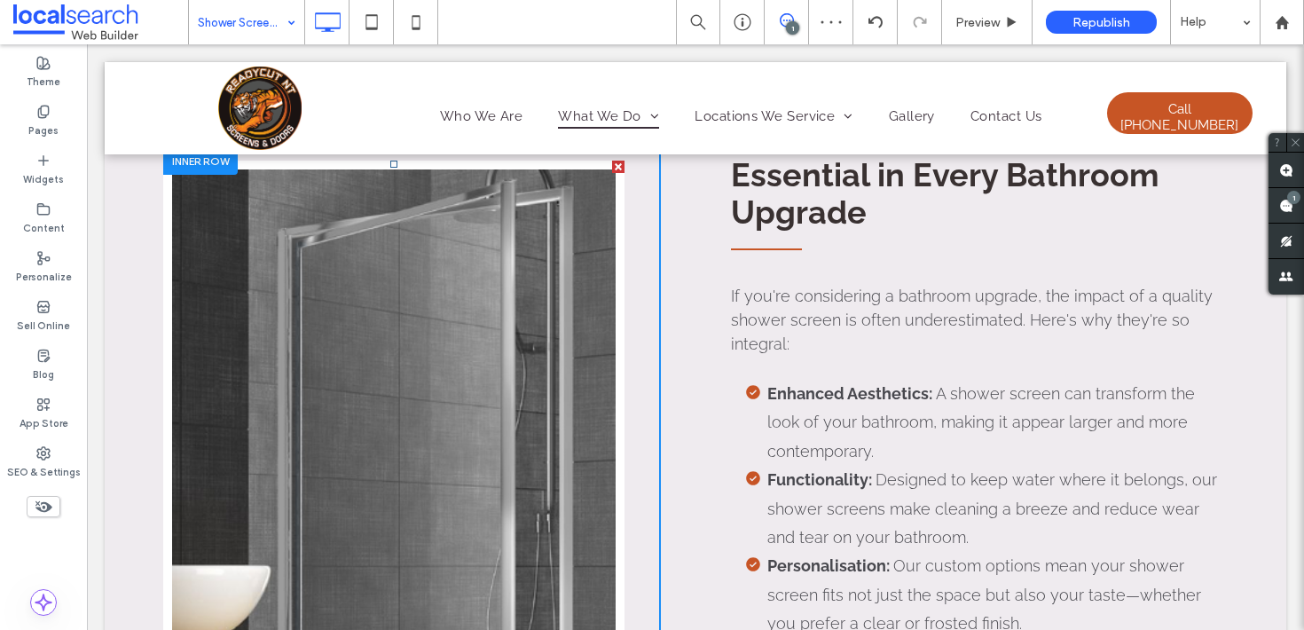
click at [490, 318] on link at bounding box center [393, 531] width 443 height 725
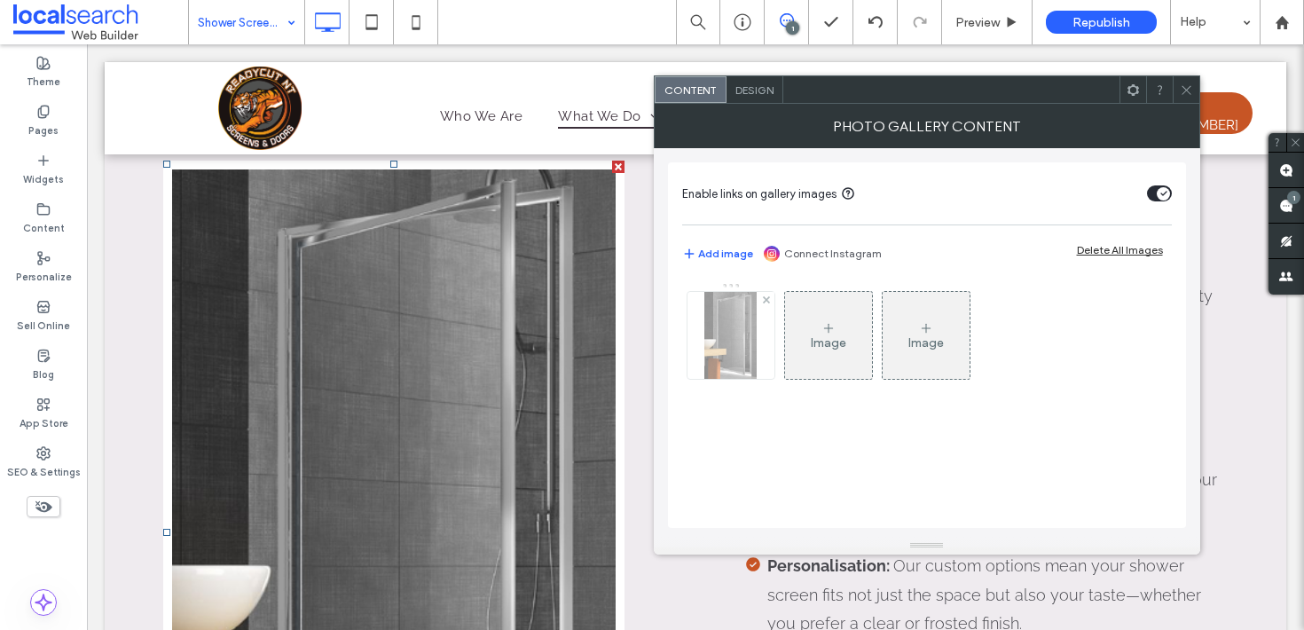
click at [751, 339] on img at bounding box center [730, 335] width 52 height 87
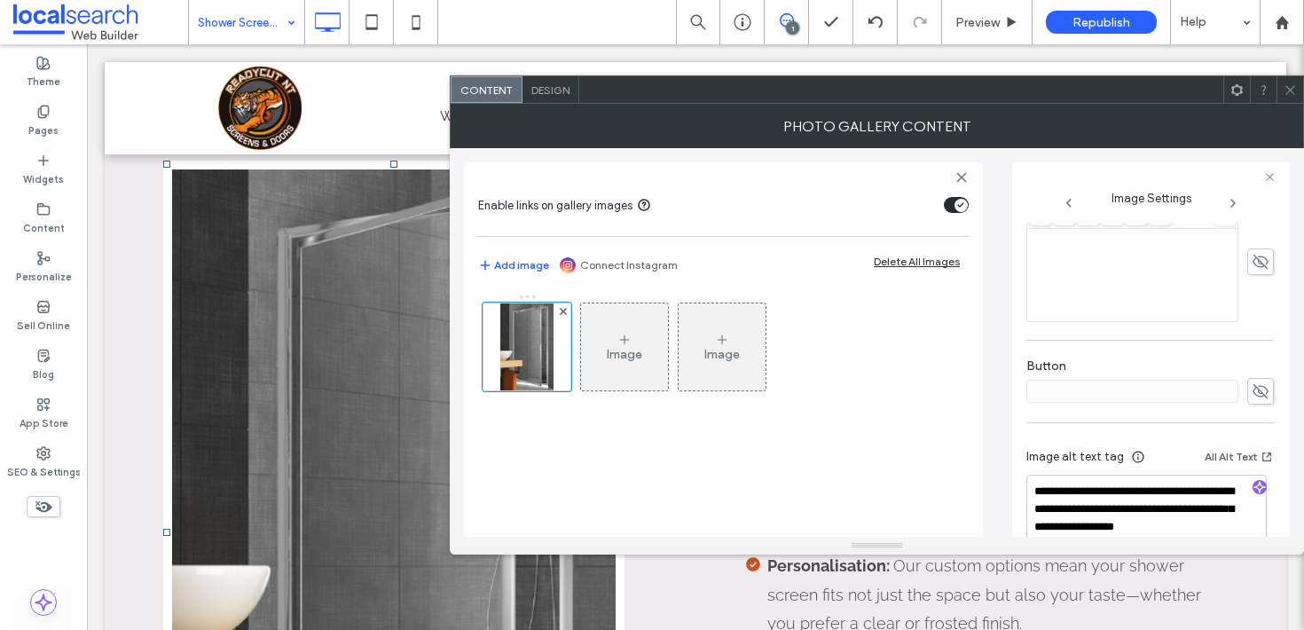
scroll to position [544, 0]
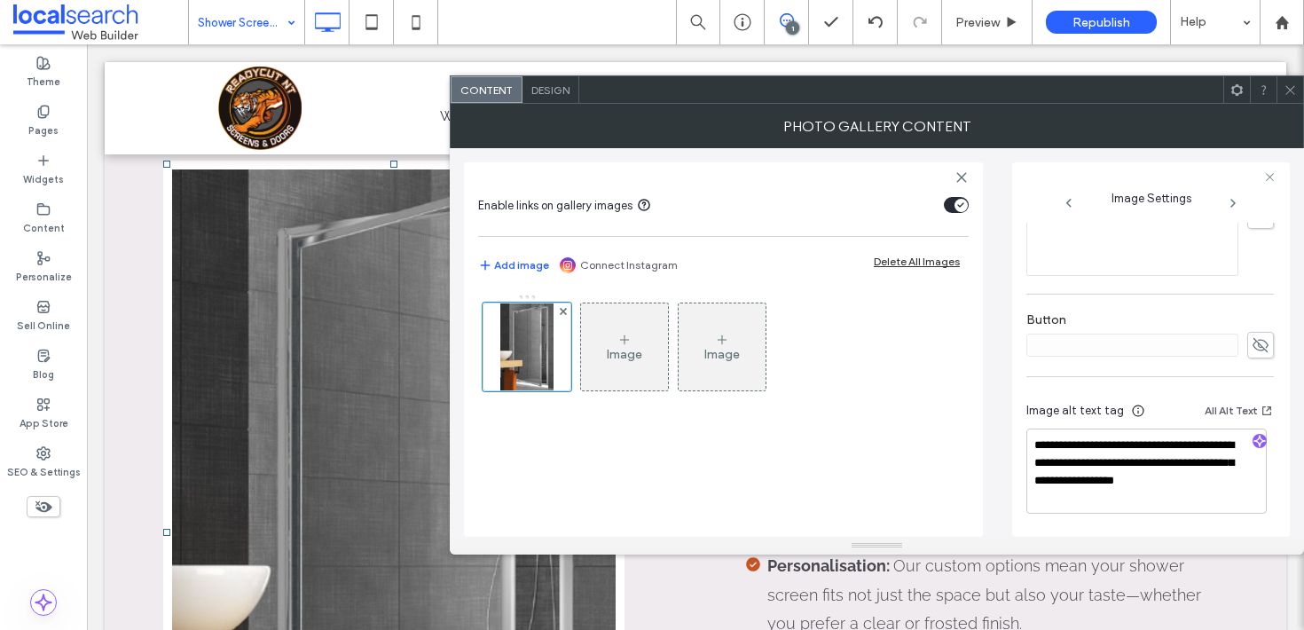
click at [1290, 95] on icon at bounding box center [1289, 89] width 13 height 13
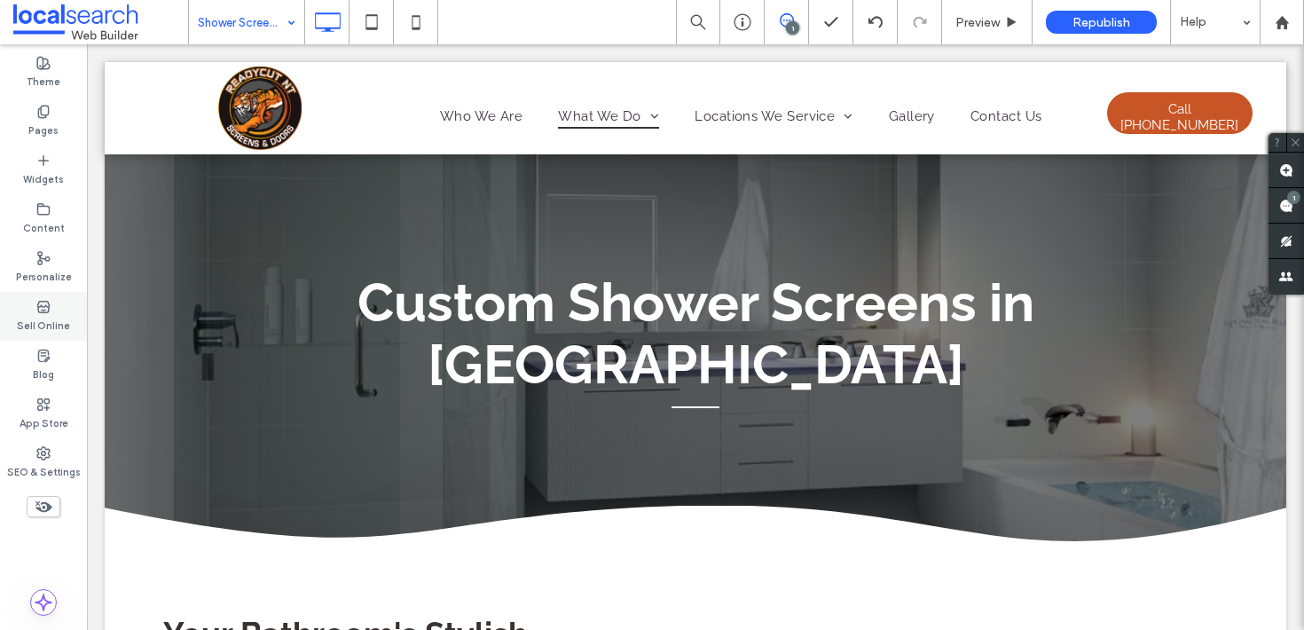
scroll to position [0, 0]
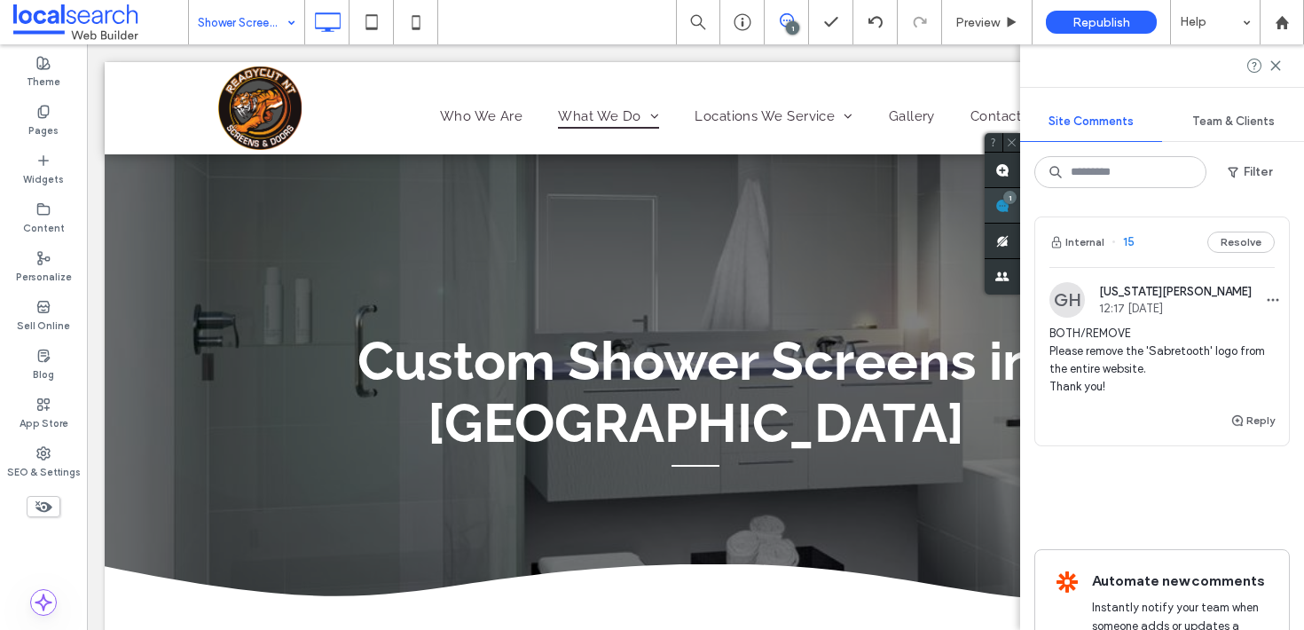
click at [1009, 200] on icon at bounding box center [1002, 206] width 14 height 14
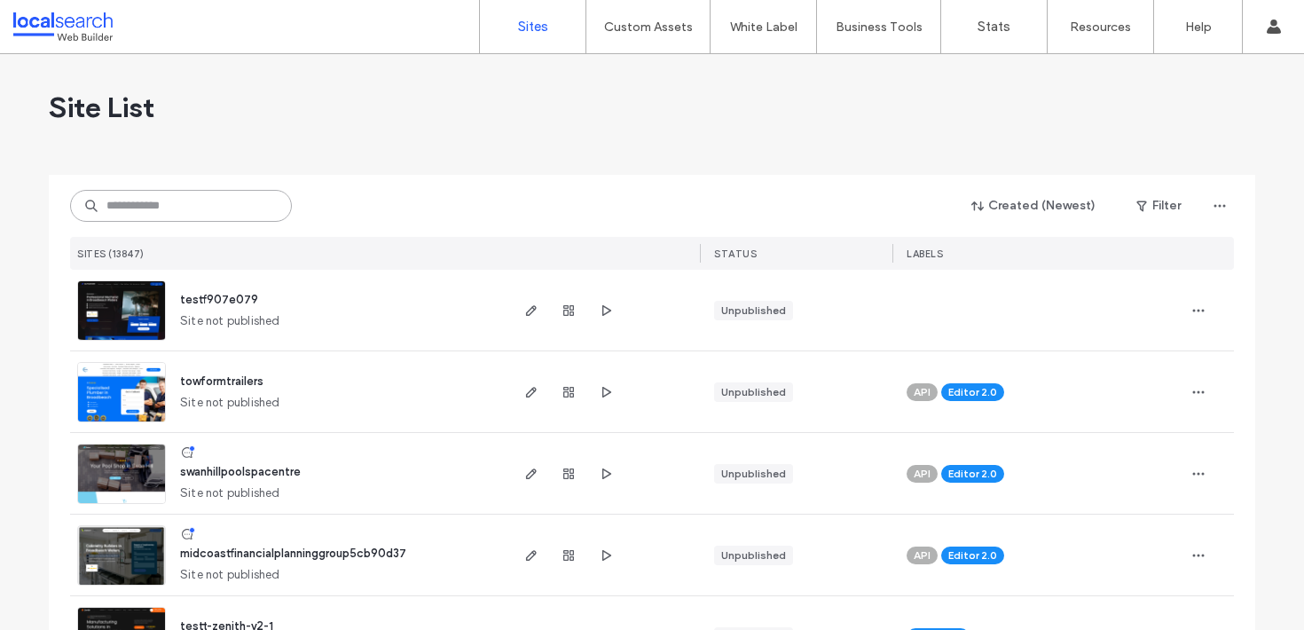
click at [151, 212] on input at bounding box center [181, 206] width 222 height 32
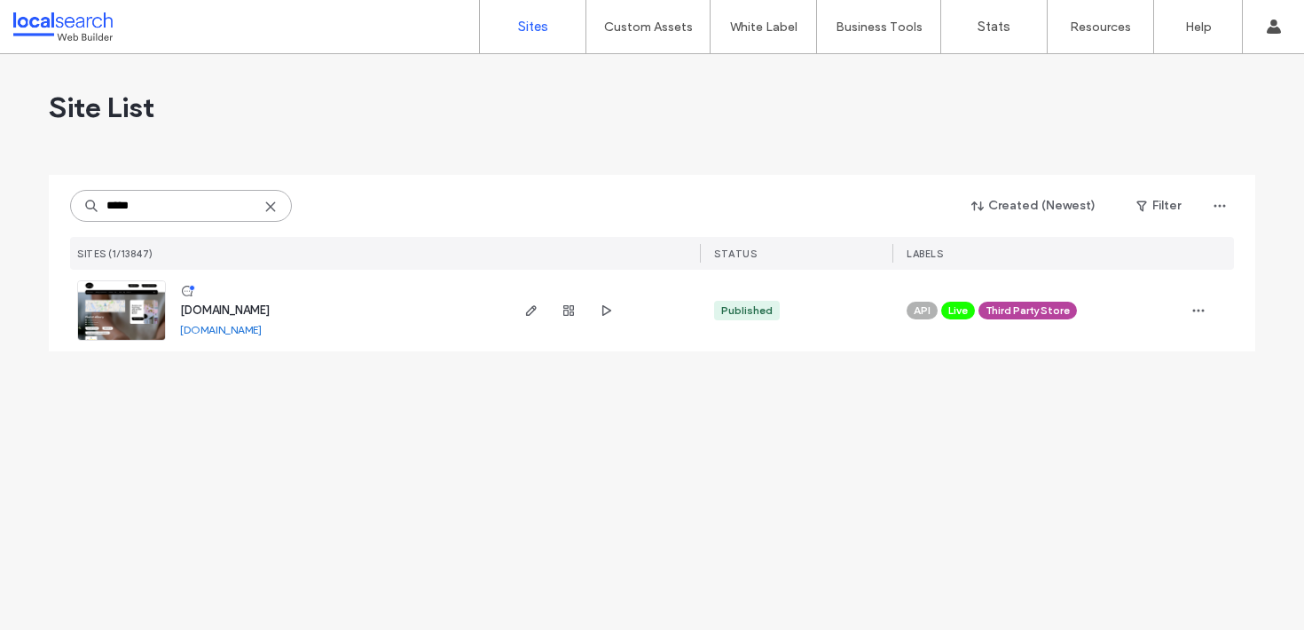
type input "*****"
click at [270, 312] on span "www.hellopoppylane.com.au" at bounding box center [225, 309] width 90 height 13
